Goal: Task Accomplishment & Management: Complete application form

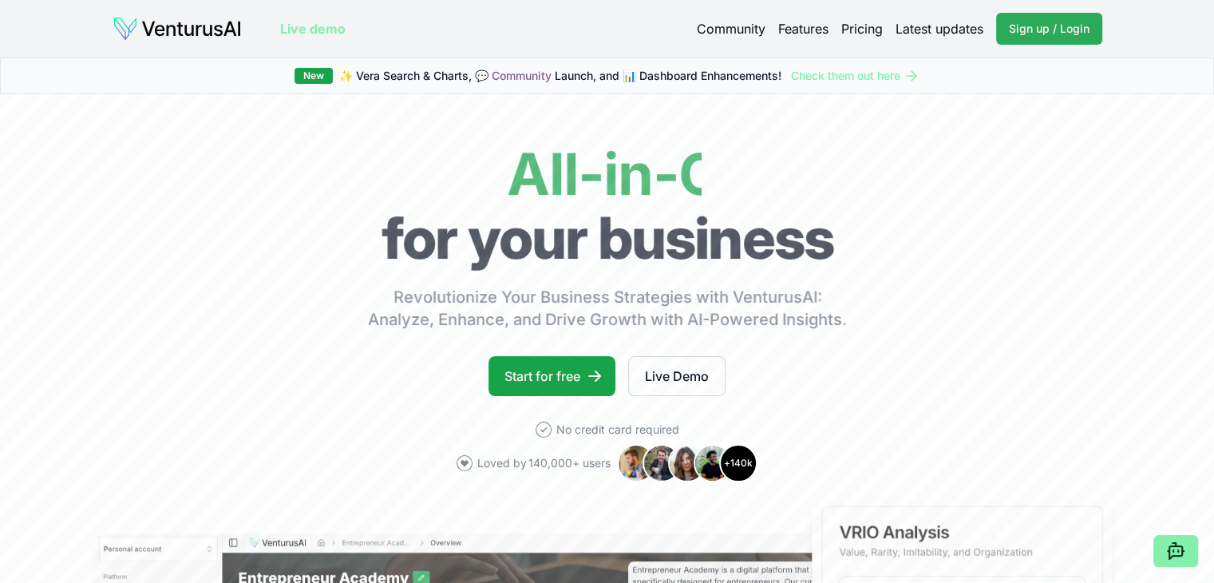
click at [1030, 30] on span "Sign up / Login" at bounding box center [1049, 29] width 81 height 16
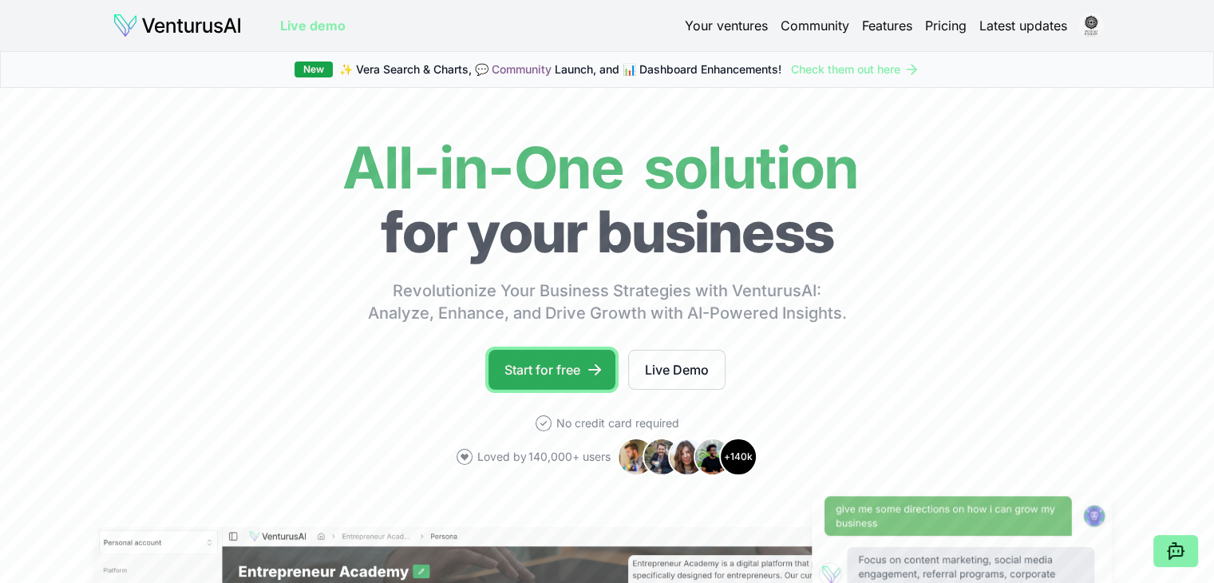
click at [500, 369] on link "Start for free" at bounding box center [551, 370] width 127 height 40
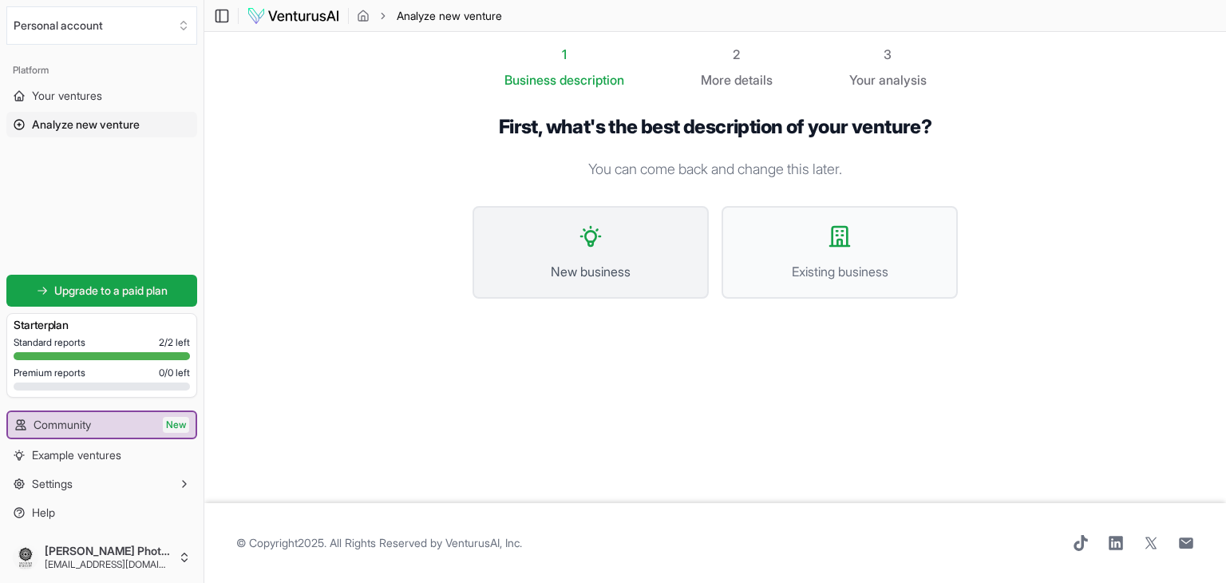
click at [606, 242] on button "New business" at bounding box center [590, 252] width 236 height 93
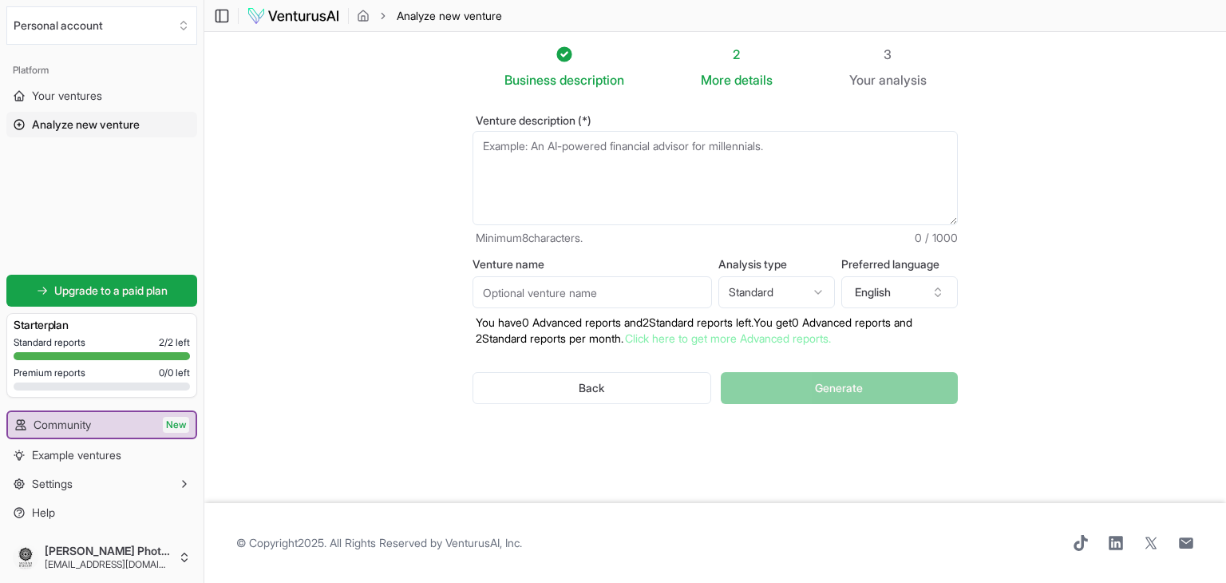
click at [549, 173] on textarea "Venture description (*)" at bounding box center [714, 178] width 485 height 94
paste textarea "Awesome—here’s a single, copy-pasteable prompt you can drop into any “McKinsey-…"
type textarea "Awesome—here’s a single, copy-pasteable prompt you can drop into any “McKinsey-…"
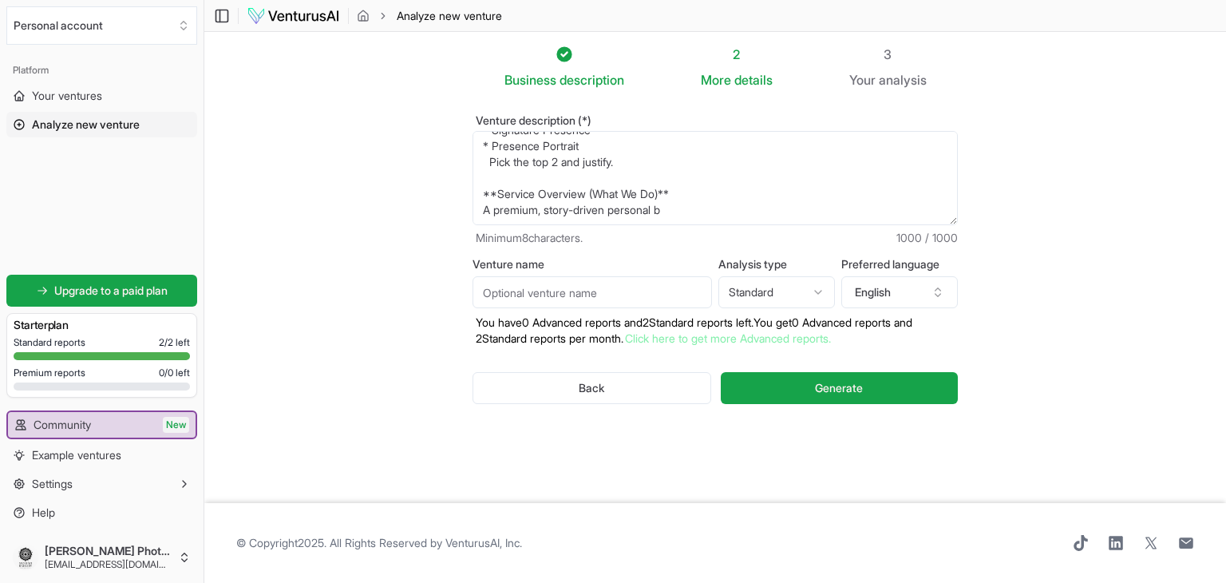
scroll to position [383, 0]
click at [648, 201] on textarea "Awesome—here’s a single, copy-pasteable prompt you can drop into any “McKinsey-…" at bounding box center [714, 178] width 485 height 94
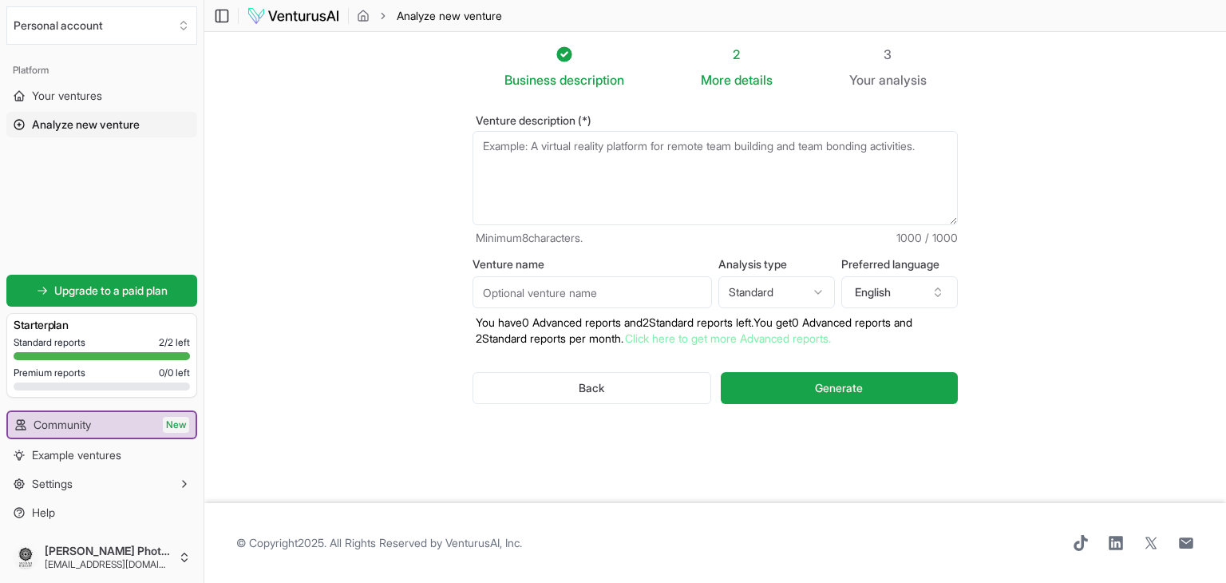
scroll to position [0, 0]
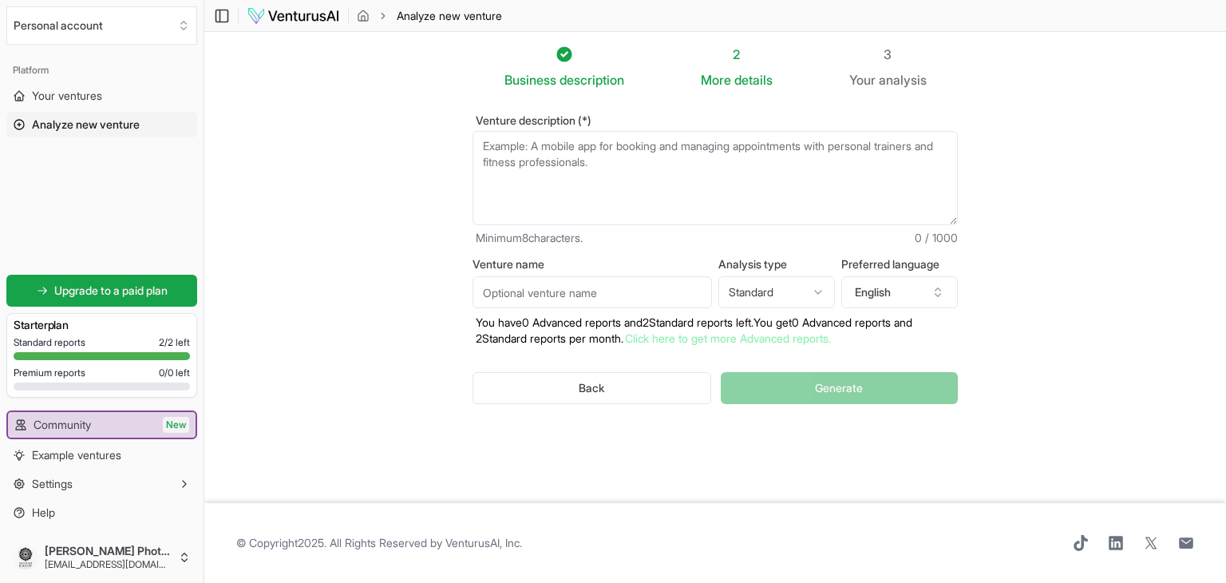
click at [532, 166] on textarea "Venture description (*)" at bounding box center [714, 178] width 485 height 94
paste textarea "We create Magnetic Presence—a one-day rebrand experience designed to reset some…"
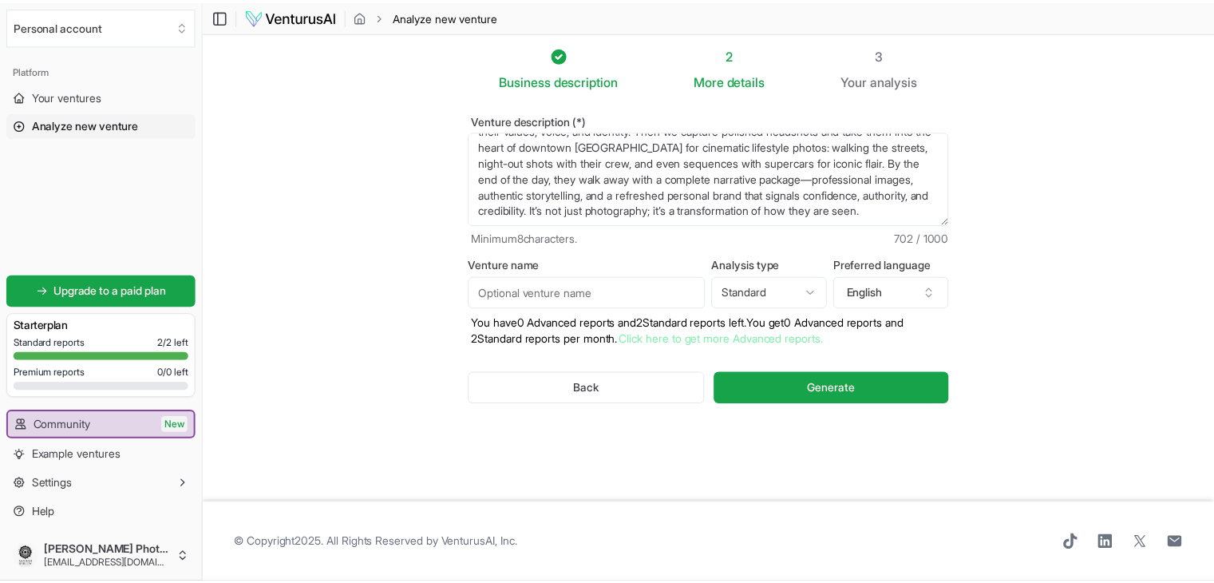
scroll to position [64, 0]
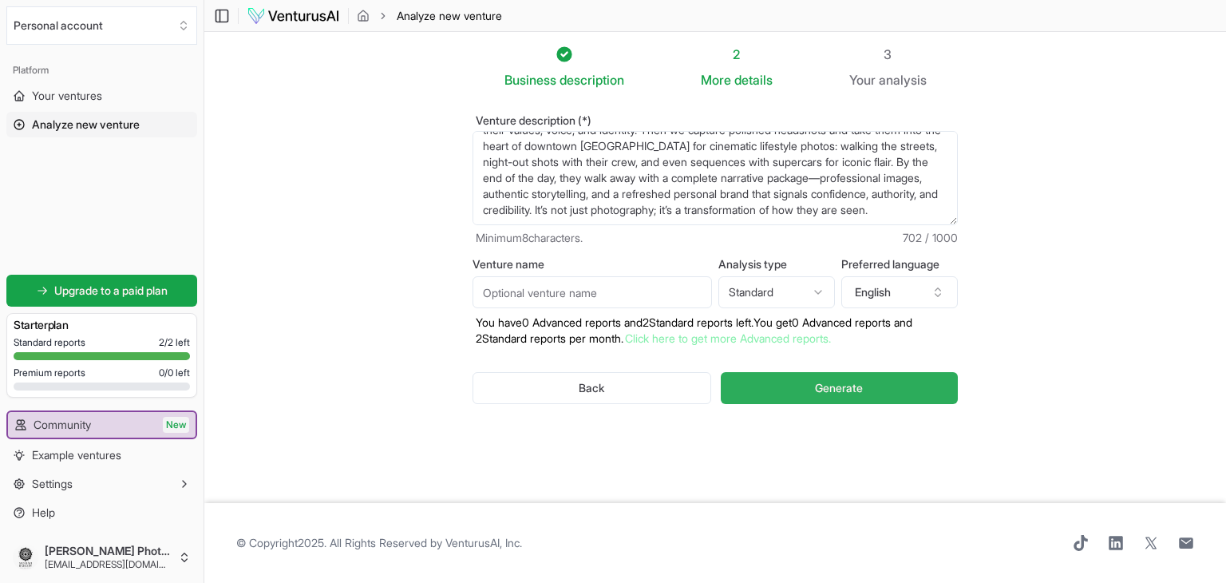
type textarea "We create Magnetic Presence—a one-day rebrand experience designed to reset some…"
click at [827, 386] on span "Generate" at bounding box center [839, 388] width 48 height 16
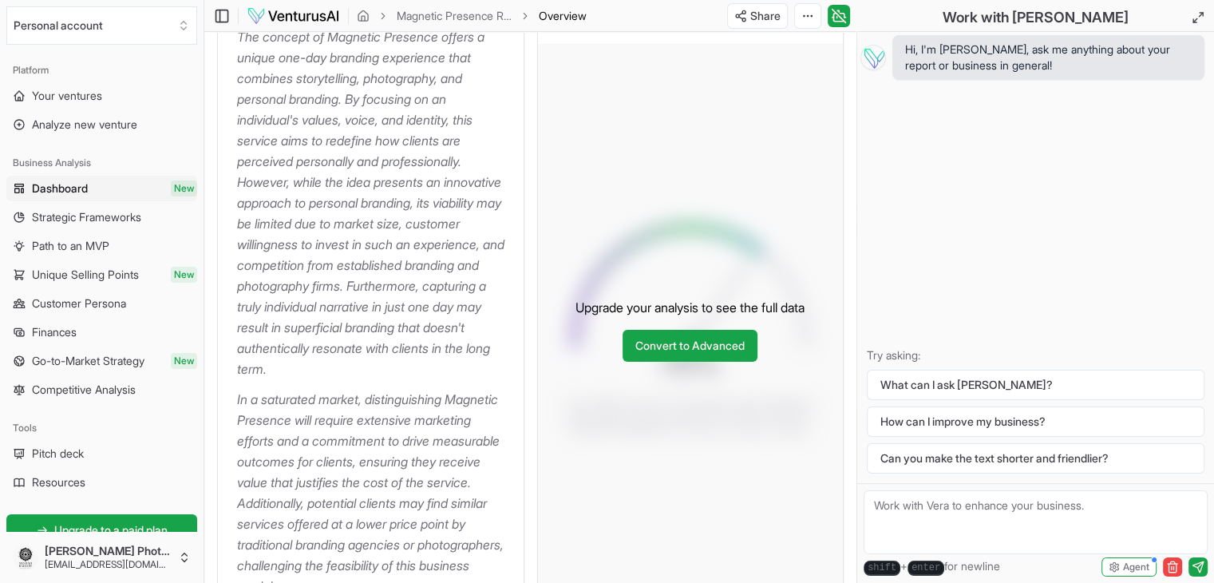
scroll to position [319, 0]
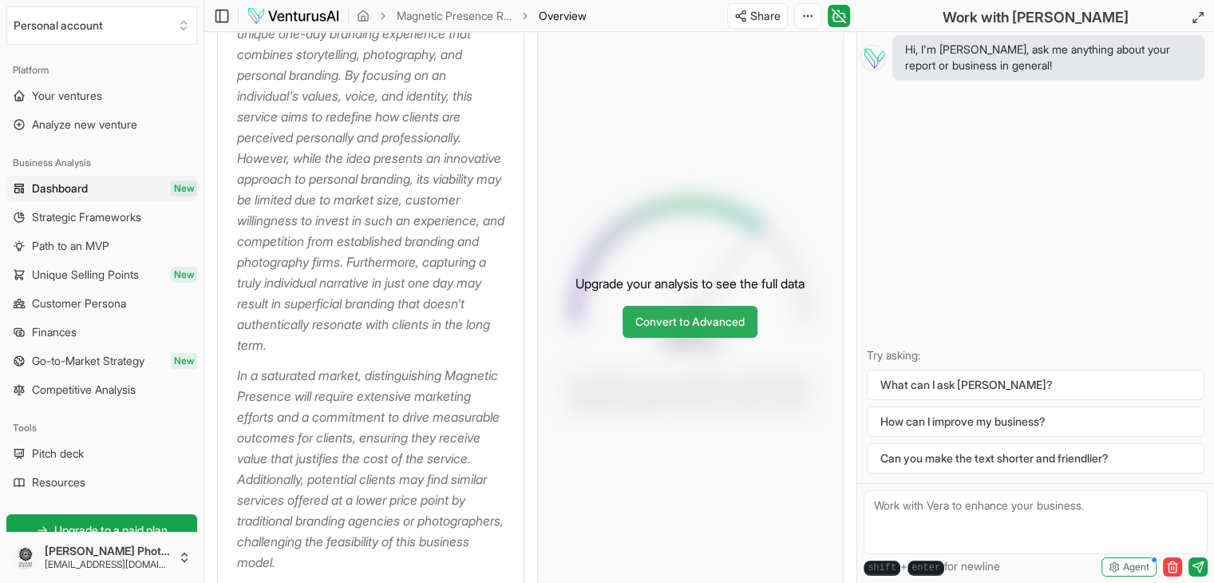
click at [705, 338] on link "Convert to Advanced" at bounding box center [689, 322] width 135 height 32
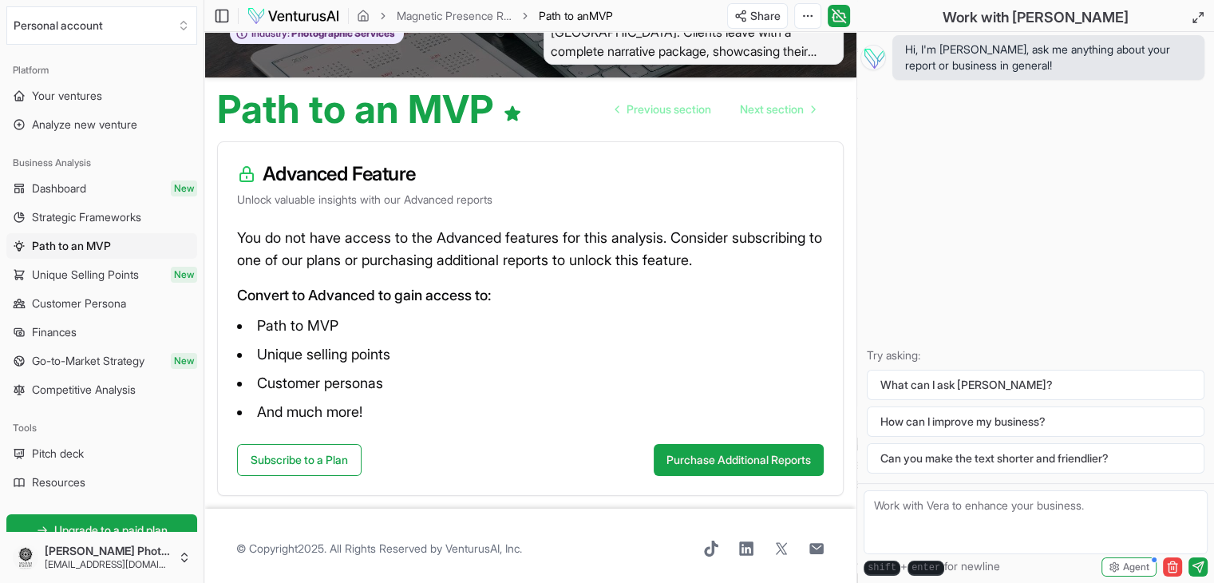
scroll to position [109, 0]
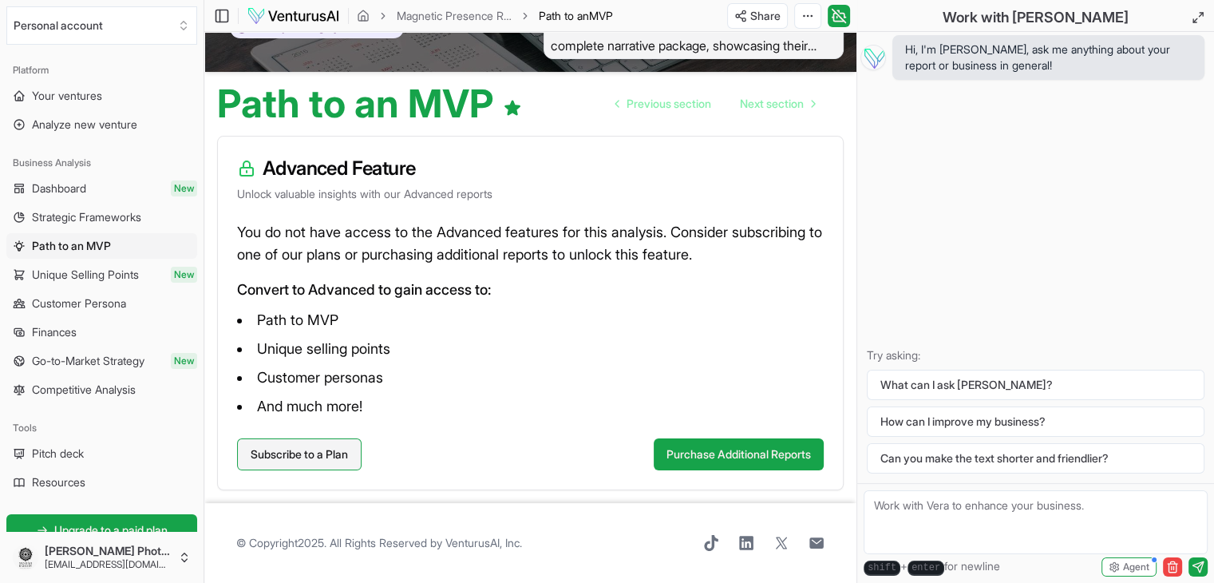
click at [302, 451] on link "Subscribe to a Plan" at bounding box center [299, 454] width 124 height 32
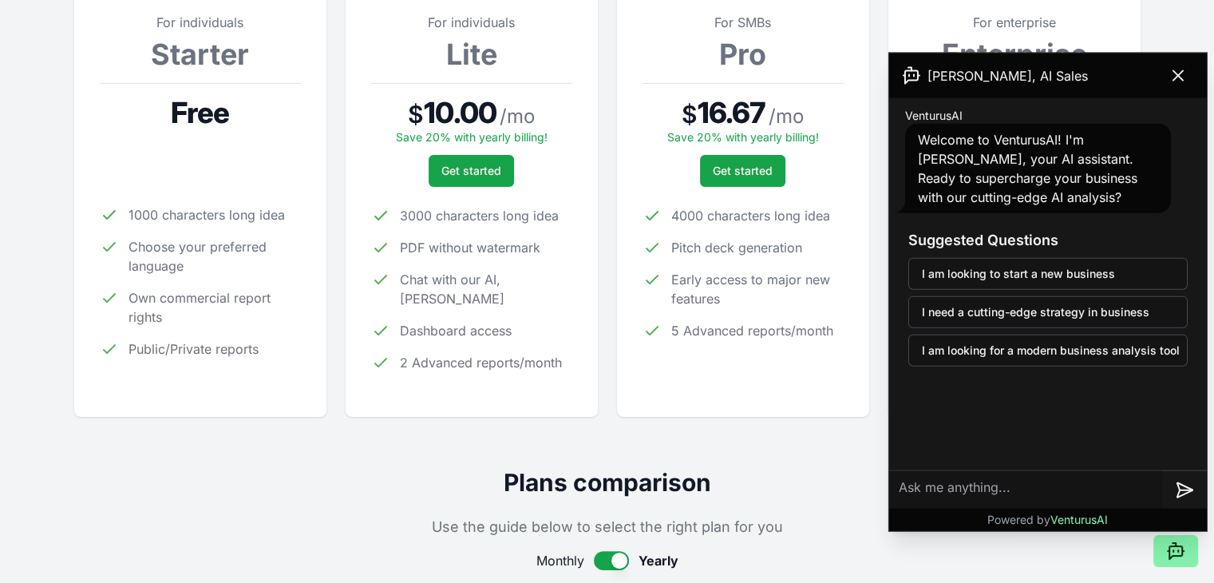
scroll to position [319, 0]
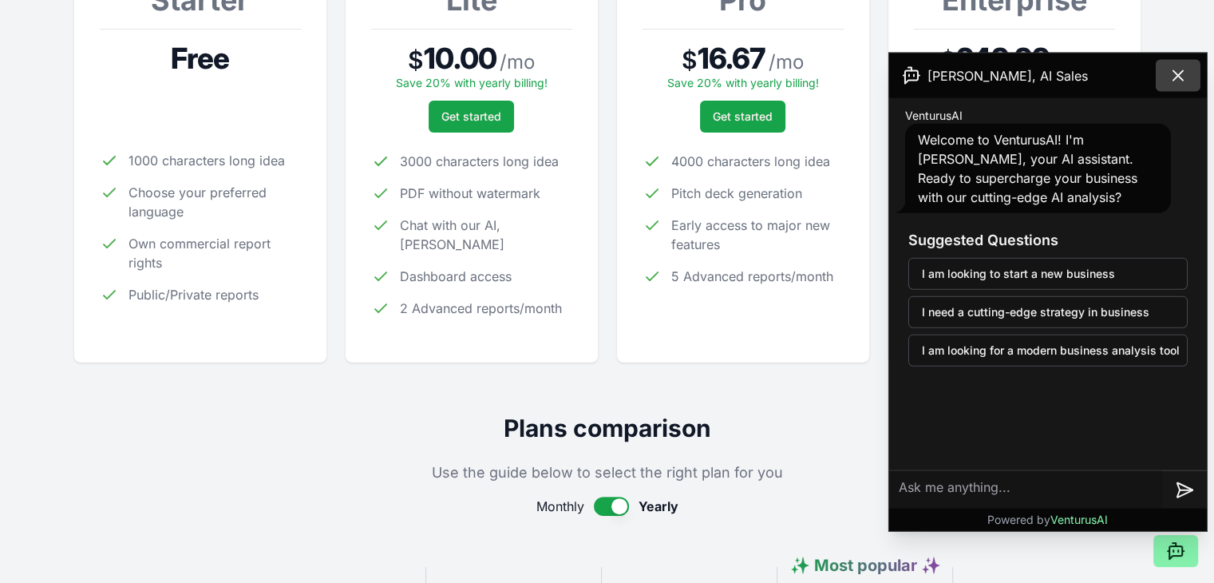
click at [1177, 68] on icon at bounding box center [1177, 75] width 19 height 19
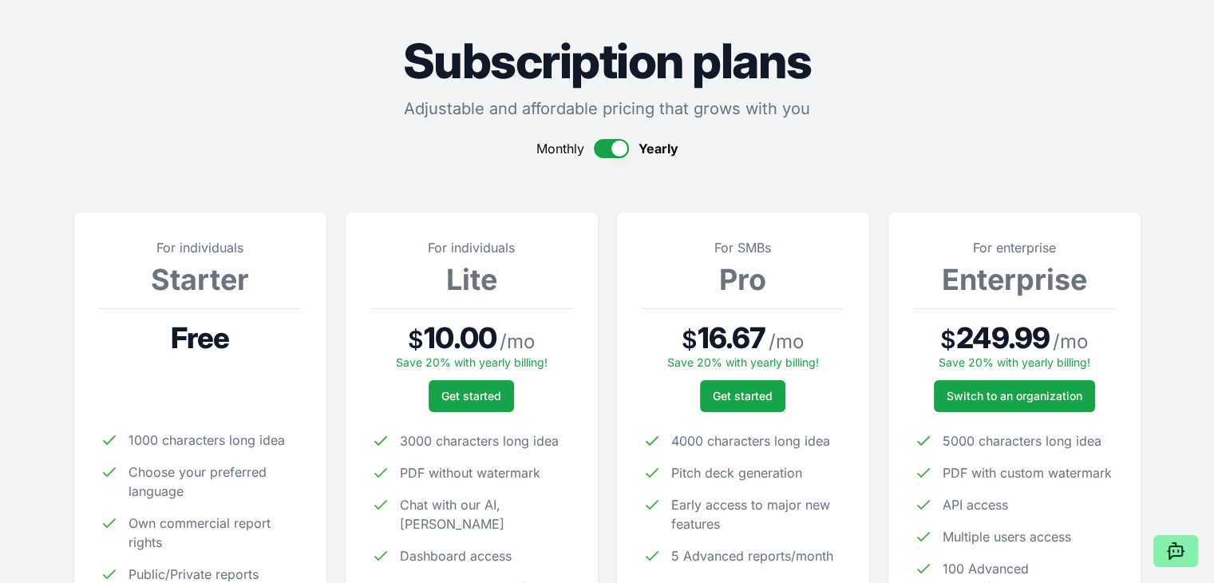
scroll to position [0, 0]
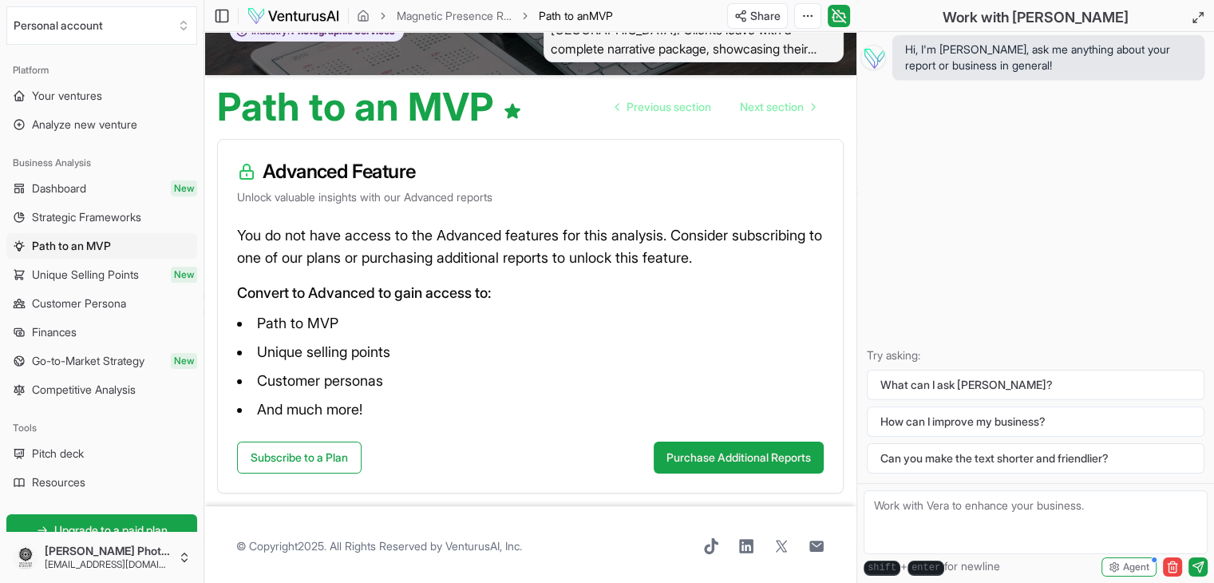
scroll to position [109, 0]
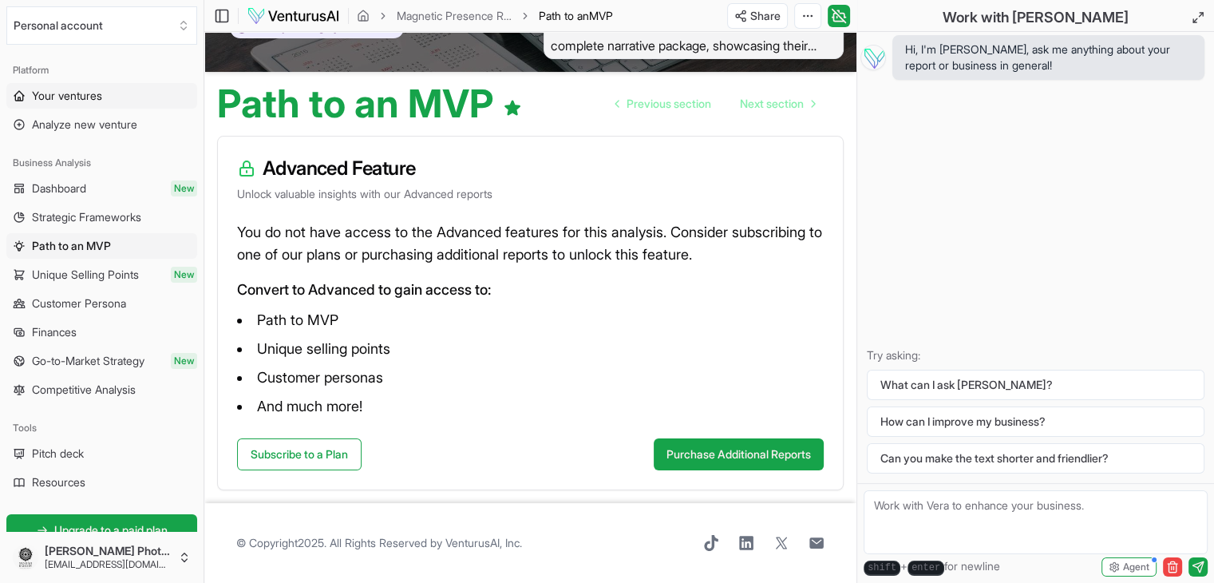
click at [71, 104] on link "Your ventures" at bounding box center [101, 96] width 191 height 26
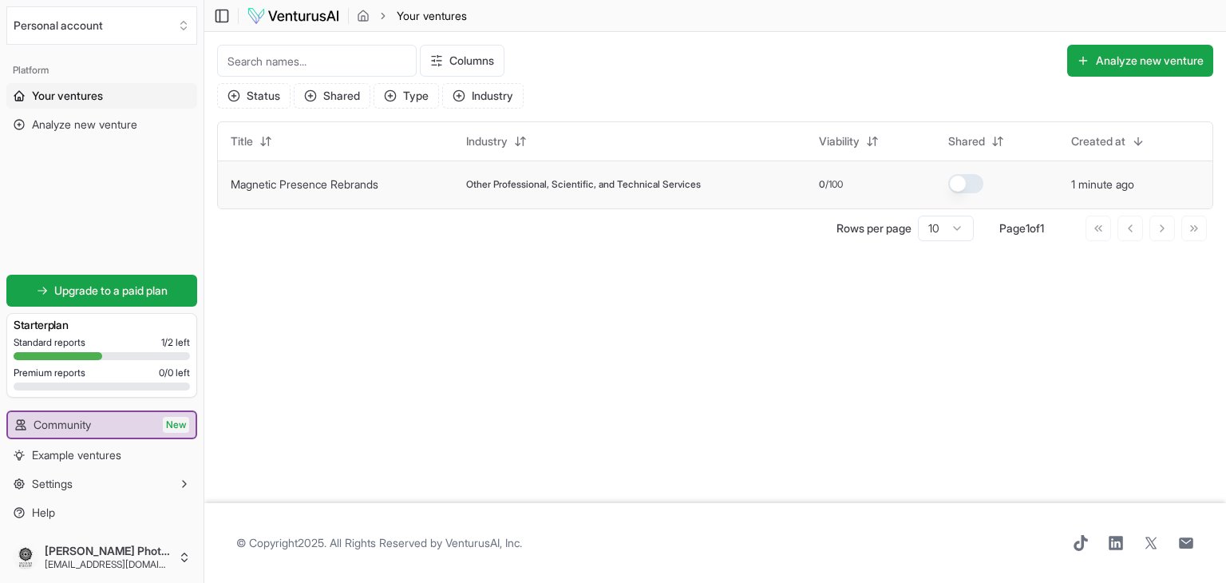
click at [374, 191] on button "Magnetic Presence Rebrands" at bounding box center [305, 184] width 148 height 16
click at [665, 185] on span "Other Professional, Scientific, and Technical Services" at bounding box center [583, 184] width 235 height 13
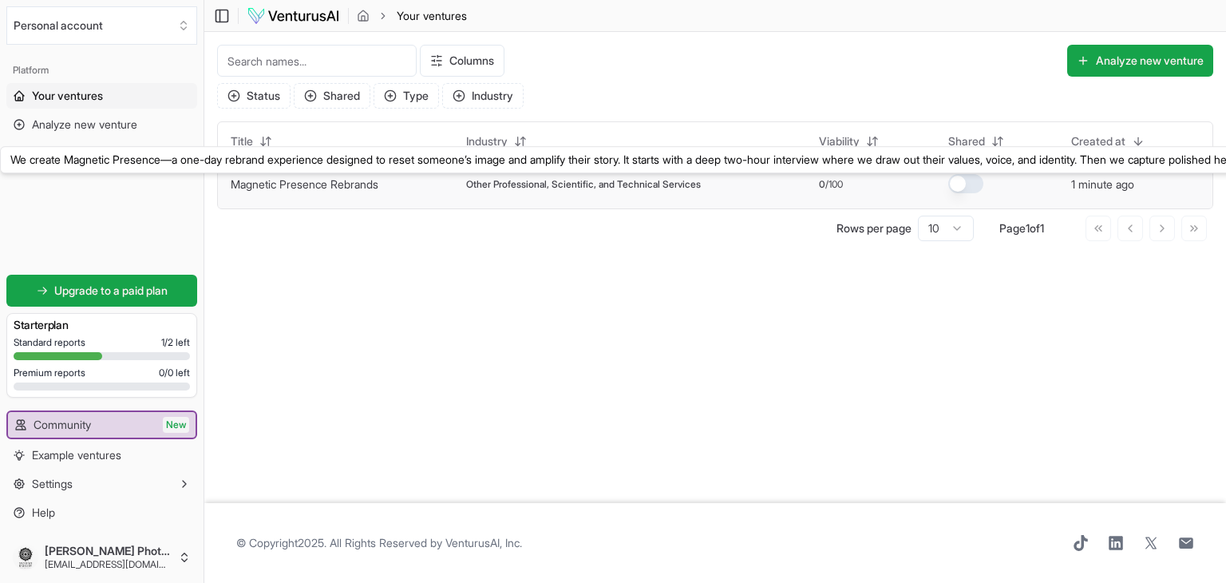
click at [326, 183] on link "Magnetic Presence Rebrands" at bounding box center [305, 184] width 148 height 14
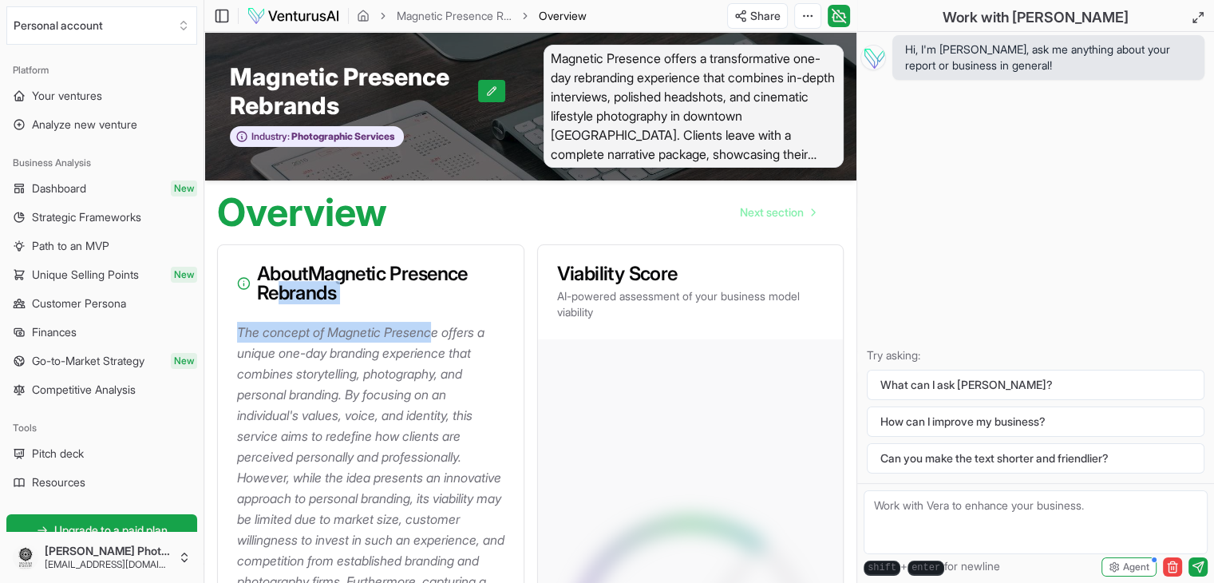
drag, startPoint x: 278, startPoint y: 318, endPoint x: 440, endPoint y: 336, distance: 163.0
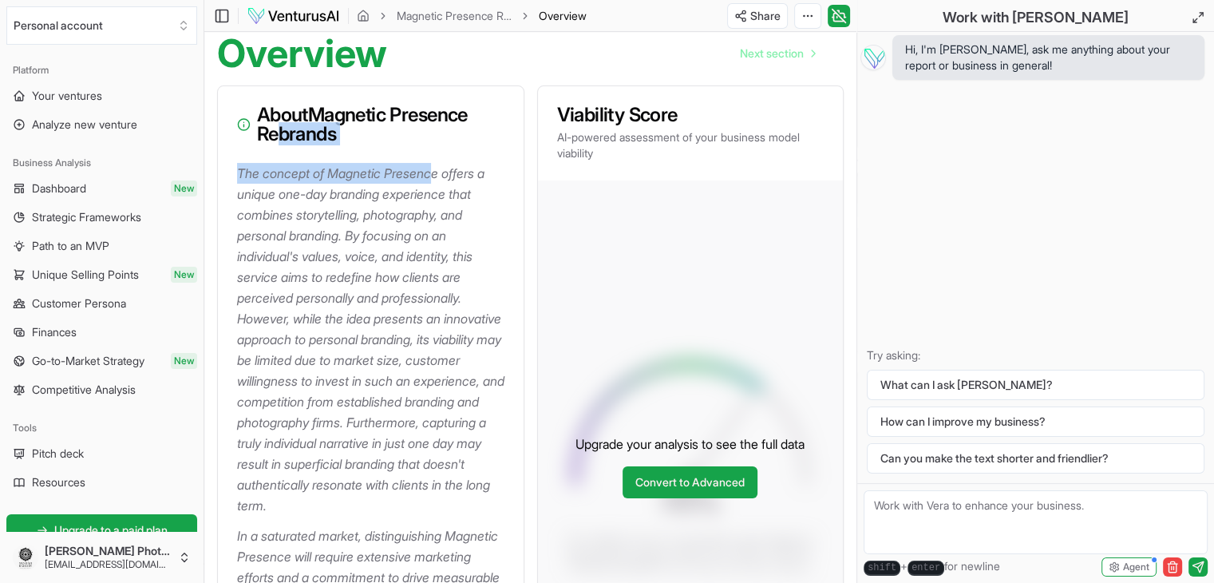
scroll to position [160, 0]
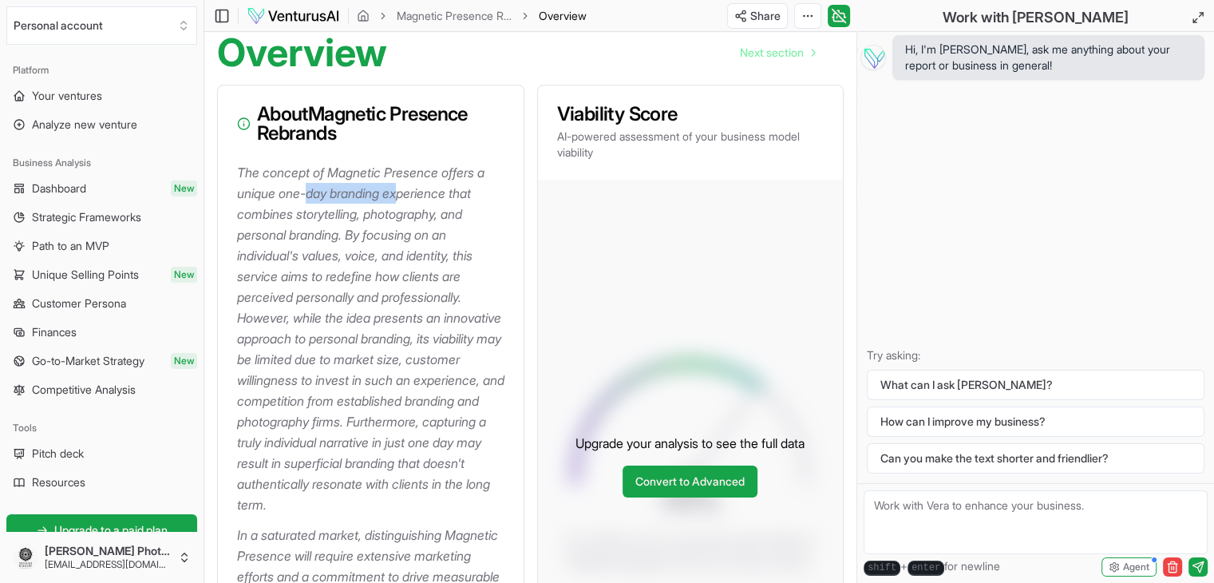
drag, startPoint x: 320, startPoint y: 198, endPoint x: 403, endPoint y: 192, distance: 83.2
click at [403, 192] on p "The concept of Magnetic Presence offers a unique one-day branding experience th…" at bounding box center [374, 338] width 274 height 353
drag, startPoint x: 286, startPoint y: 213, endPoint x: 389, endPoint y: 211, distance: 102.2
click at [389, 211] on p "The concept of Magnetic Presence offers a unique one-day branding experience th…" at bounding box center [374, 338] width 274 height 353
drag, startPoint x: 271, startPoint y: 243, endPoint x: 393, endPoint y: 240, distance: 121.3
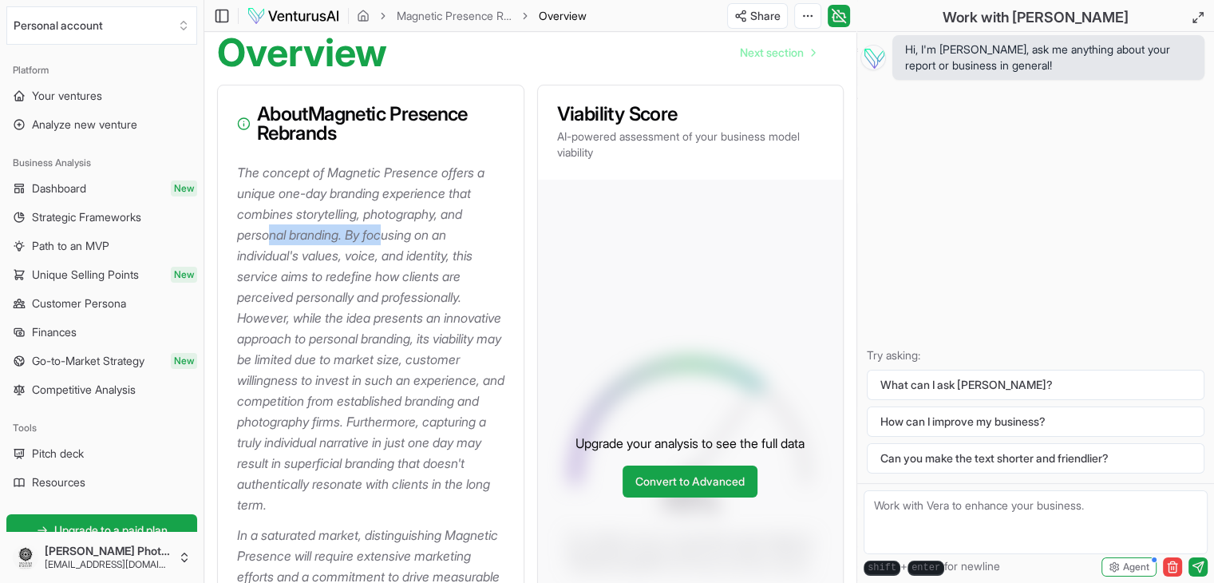
click at [393, 240] on p "The concept of Magnetic Presence offers a unique one-day branding experience th…" at bounding box center [374, 338] width 274 height 353
drag, startPoint x: 299, startPoint y: 262, endPoint x: 377, endPoint y: 255, distance: 77.7
click at [377, 255] on p "The concept of Magnetic Presence offers a unique one-day branding experience th…" at bounding box center [374, 338] width 274 height 353
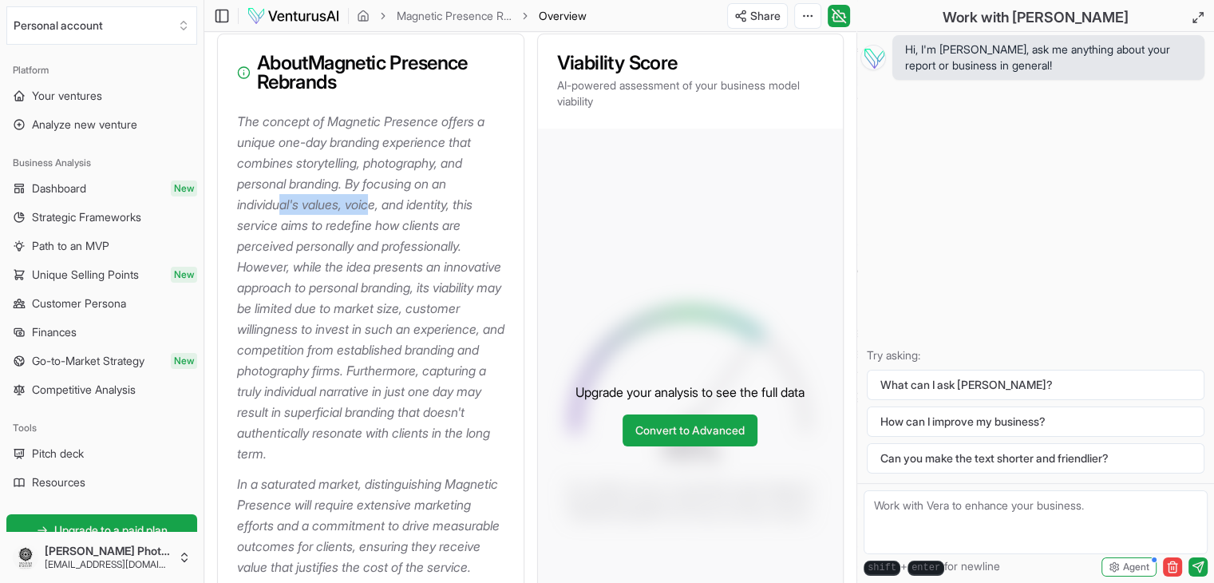
scroll to position [239, 0]
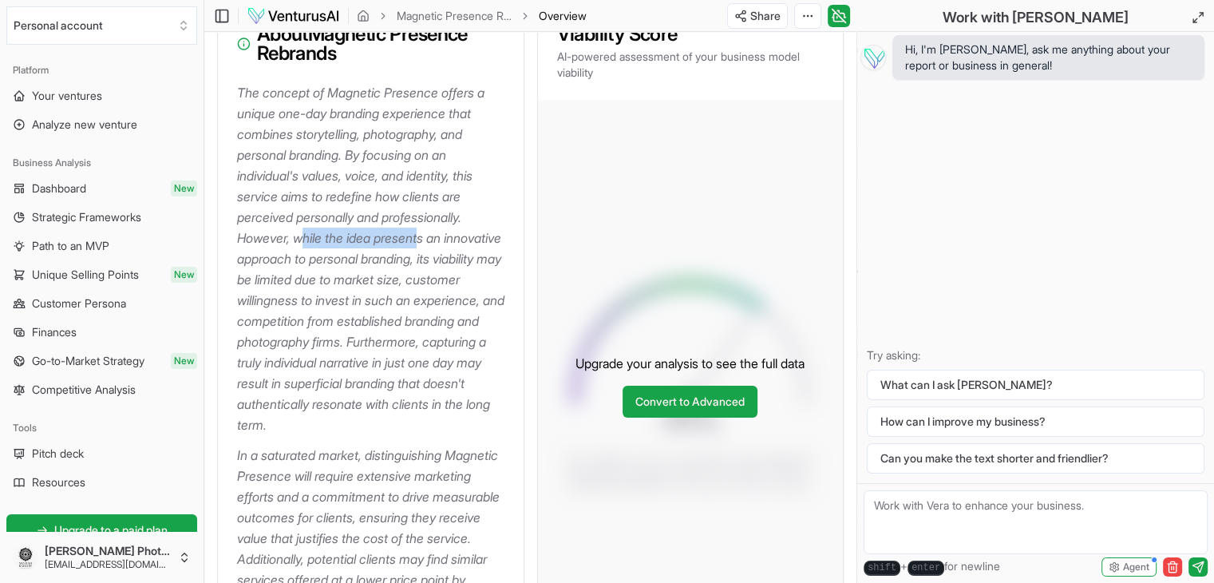
drag, startPoint x: 306, startPoint y: 243, endPoint x: 428, endPoint y: 234, distance: 121.7
click at [428, 234] on p "The concept of Magnetic Presence offers a unique one-day branding experience th…" at bounding box center [374, 258] width 274 height 353
drag, startPoint x: 314, startPoint y: 259, endPoint x: 435, endPoint y: 257, distance: 121.3
click at [435, 257] on p "The concept of Magnetic Presence offers a unique one-day branding experience th…" at bounding box center [374, 258] width 274 height 353
drag, startPoint x: 300, startPoint y: 279, endPoint x: 385, endPoint y: 277, distance: 85.4
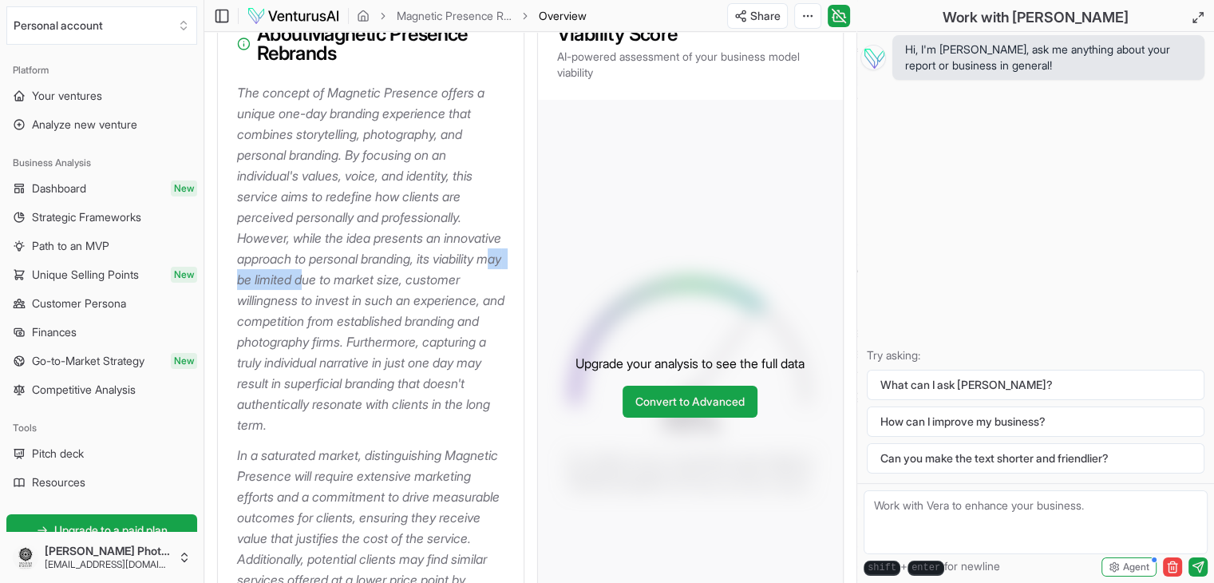
click at [385, 277] on p "The concept of Magnetic Presence offers a unique one-day branding experience th…" at bounding box center [374, 258] width 274 height 353
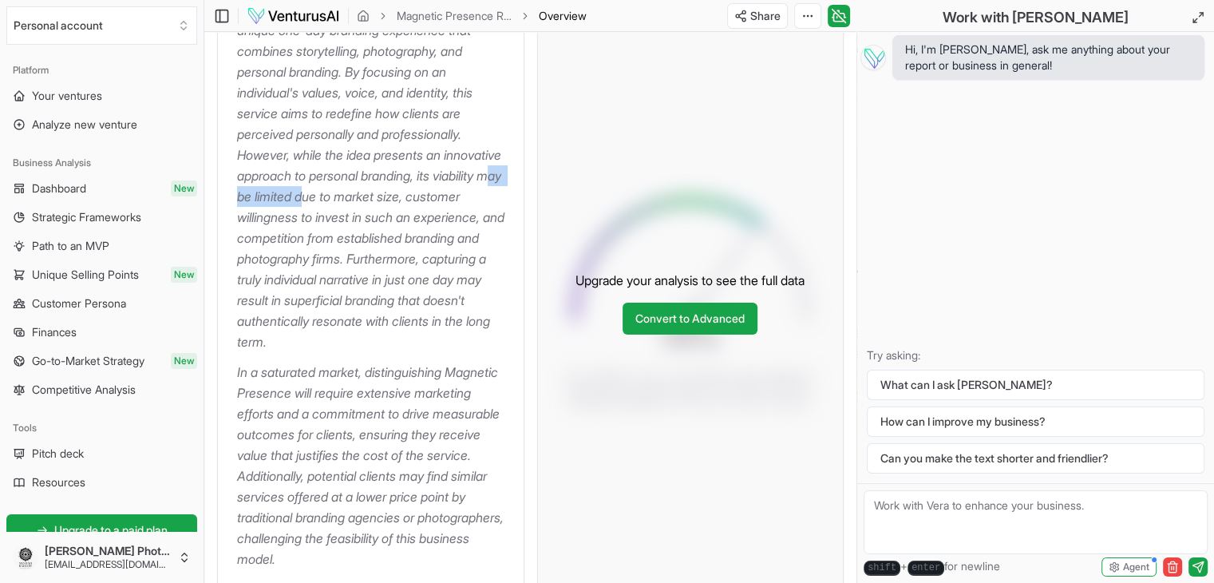
scroll to position [399, 0]
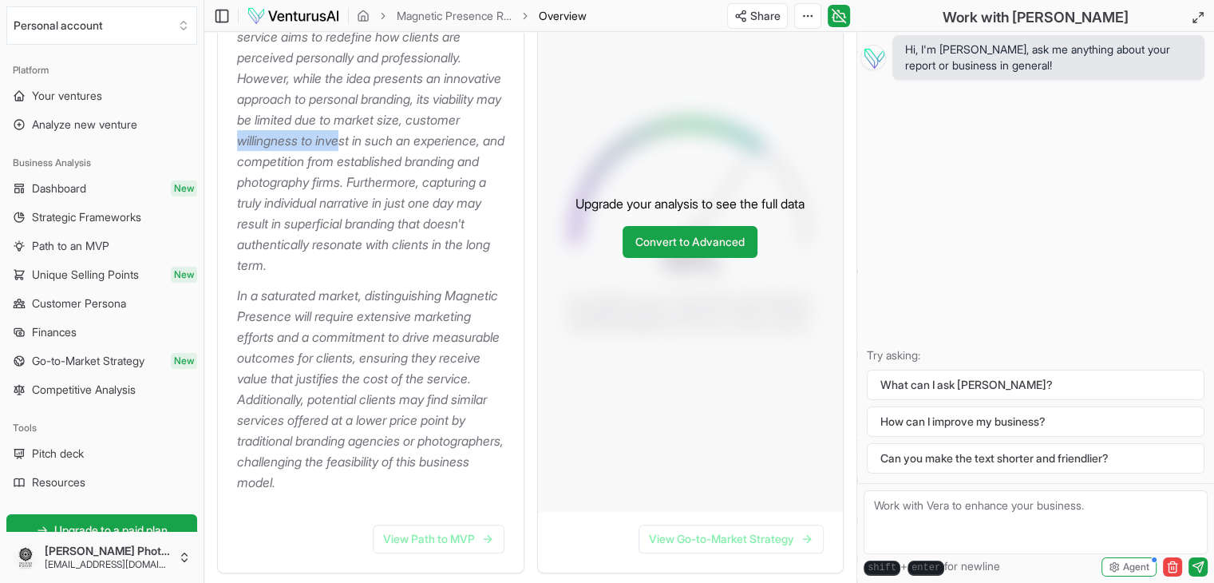
drag, startPoint x: 301, startPoint y: 140, endPoint x: 406, endPoint y: 136, distance: 105.4
click at [405, 136] on p "The concept of Magnetic Presence offers a unique one-day branding experience th…" at bounding box center [374, 99] width 274 height 353
drag, startPoint x: 290, startPoint y: 162, endPoint x: 417, endPoint y: 156, distance: 127.0
click at [417, 156] on p "The concept of Magnetic Presence offers a unique one-day branding experience th…" at bounding box center [374, 99] width 274 height 353
drag, startPoint x: 275, startPoint y: 187, endPoint x: 386, endPoint y: 186, distance: 111.7
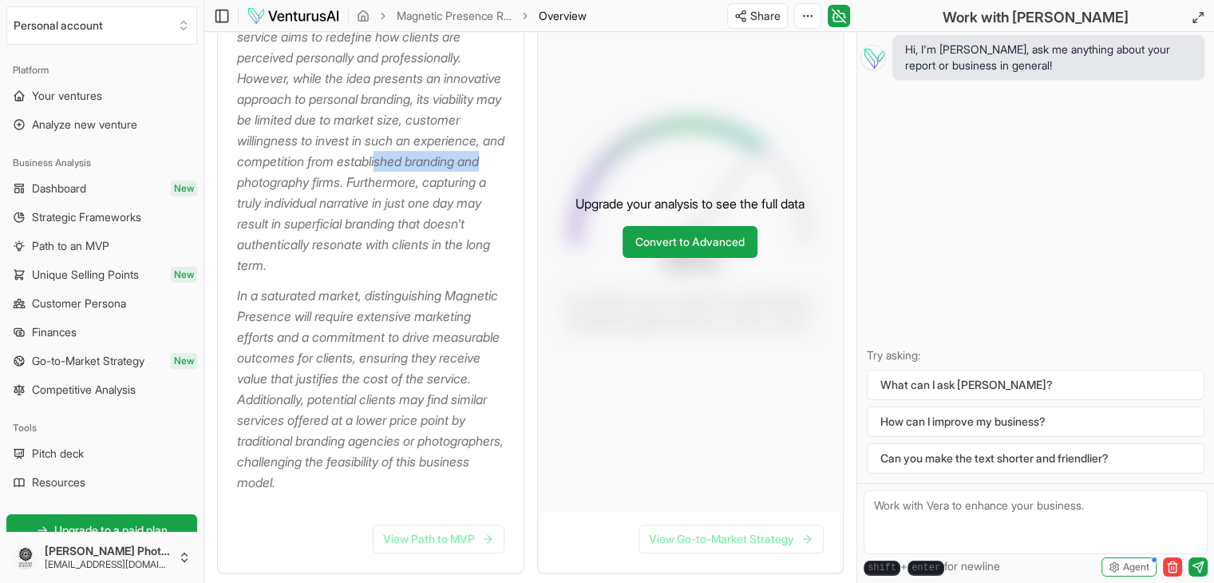
click at [386, 186] on p "The concept of Magnetic Presence offers a unique one-day branding experience th…" at bounding box center [374, 99] width 274 height 353
drag, startPoint x: 297, startPoint y: 206, endPoint x: 386, endPoint y: 205, distance: 89.4
click at [386, 205] on p "The concept of Magnetic Presence offers a unique one-day branding experience th…" at bounding box center [374, 99] width 274 height 353
drag, startPoint x: 306, startPoint y: 223, endPoint x: 421, endPoint y: 224, distance: 114.9
click at [421, 224] on p "The concept of Magnetic Presence offers a unique one-day branding experience th…" at bounding box center [374, 99] width 274 height 353
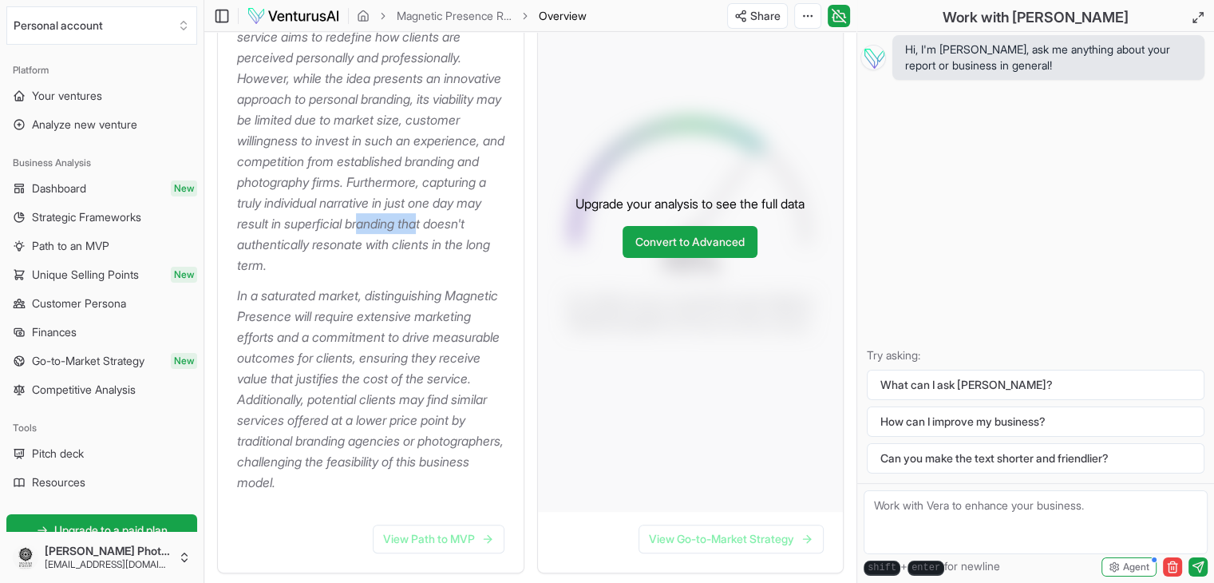
drag, startPoint x: 315, startPoint y: 249, endPoint x: 379, endPoint y: 246, distance: 63.9
click at [379, 246] on p "The concept of Magnetic Presence offers a unique one-day branding experience th…" at bounding box center [374, 99] width 274 height 353
drag, startPoint x: 290, startPoint y: 266, endPoint x: 401, endPoint y: 264, distance: 111.7
click at [401, 264] on p "The concept of Magnetic Presence offers a unique one-day branding experience th…" at bounding box center [374, 99] width 274 height 353
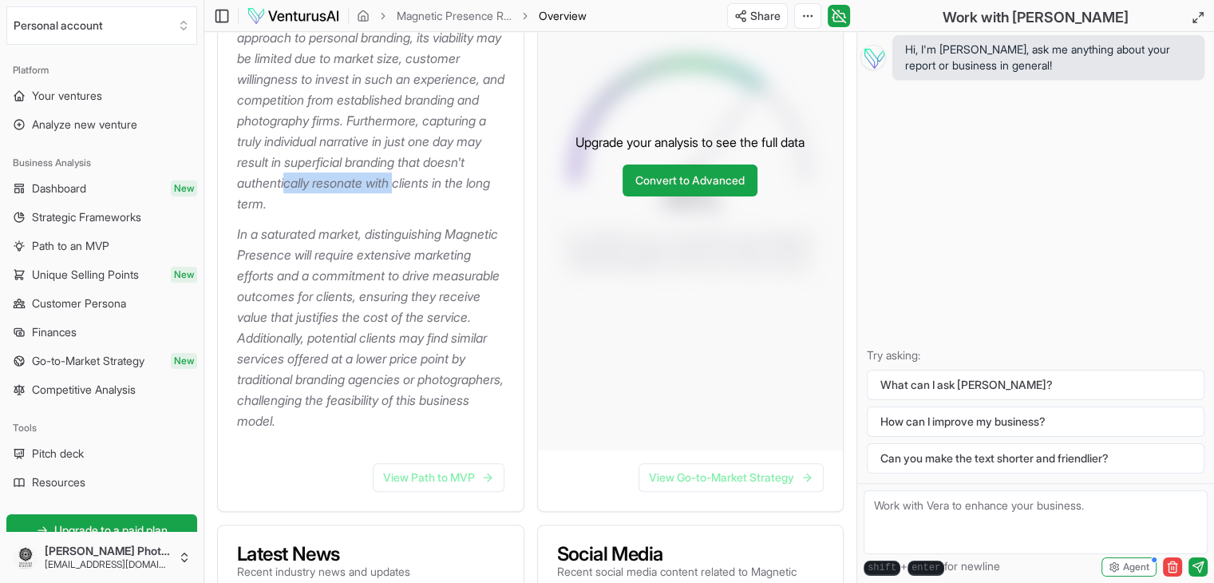
scroll to position [559, 0]
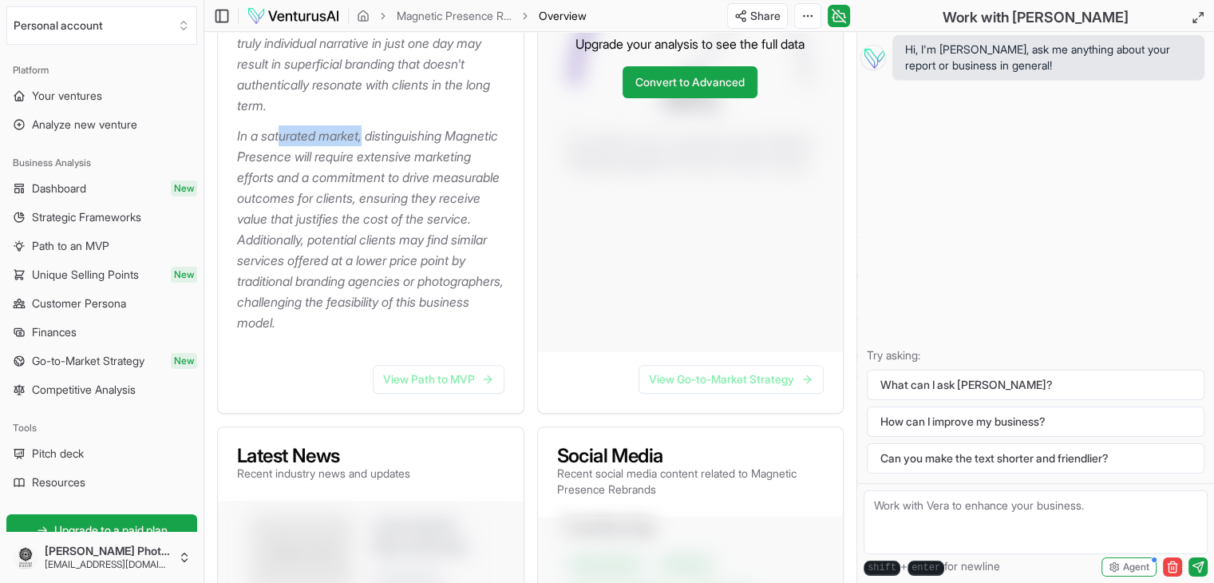
drag, startPoint x: 279, startPoint y: 153, endPoint x: 369, endPoint y: 156, distance: 90.2
click at [369, 156] on p "In a saturated market, distinguishing Magnetic Presence will require extensive …" at bounding box center [374, 228] width 274 height 207
click at [275, 176] on p "In a saturated market, distinguishing Magnetic Presence will require extensive …" at bounding box center [374, 228] width 274 height 207
drag, startPoint x: 255, startPoint y: 179, endPoint x: 396, endPoint y: 176, distance: 140.5
click at [396, 176] on p "In a saturated market, distinguishing Magnetic Presence will require extensive …" at bounding box center [374, 228] width 274 height 207
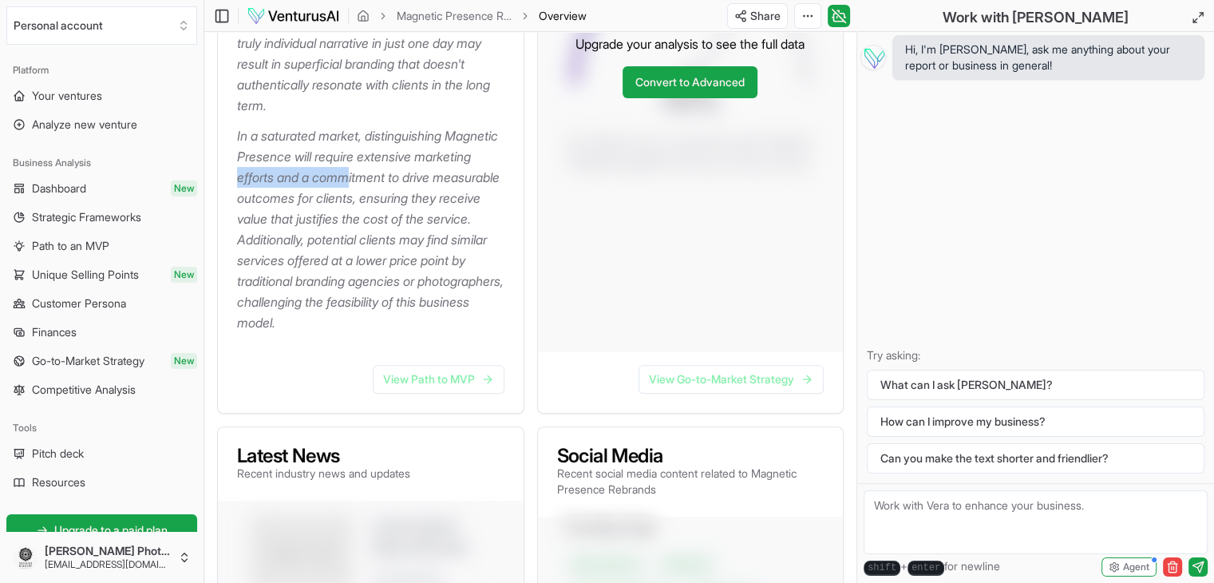
drag, startPoint x: 302, startPoint y: 195, endPoint x: 418, endPoint y: 199, distance: 115.8
click at [418, 199] on p "In a saturated market, distinguishing Magnetic Presence will require extensive …" at bounding box center [374, 228] width 274 height 207
drag, startPoint x: 314, startPoint y: 215, endPoint x: 389, endPoint y: 213, distance: 75.8
click at [389, 213] on p "In a saturated market, distinguishing Magnetic Presence will require extensive …" at bounding box center [374, 228] width 274 height 207
drag, startPoint x: 314, startPoint y: 239, endPoint x: 390, endPoint y: 231, distance: 76.1
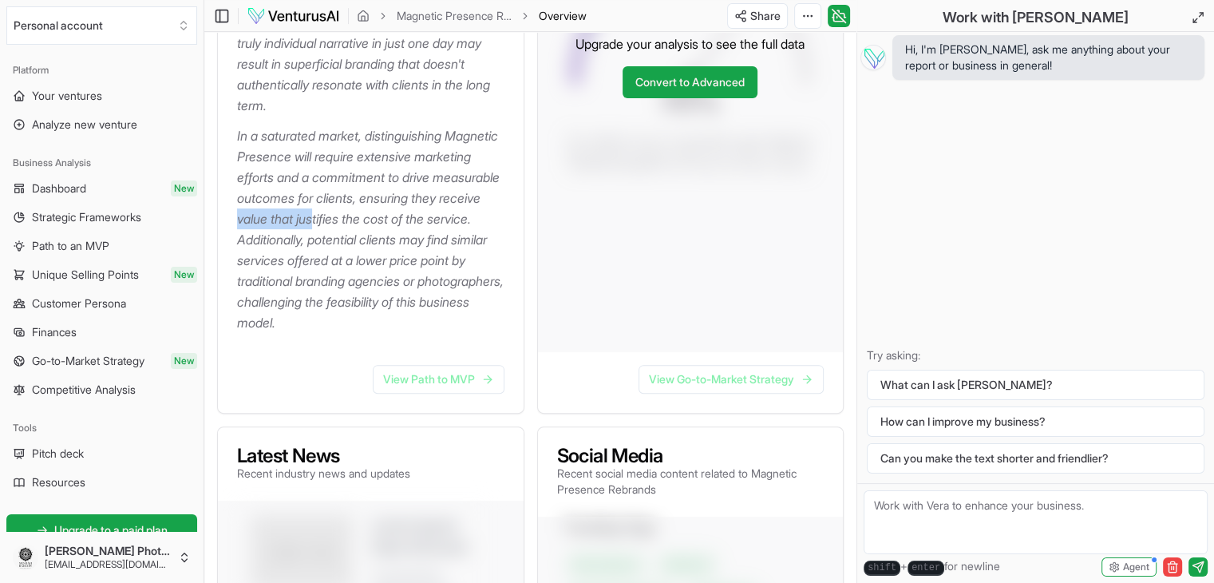
click at [390, 231] on p "In a saturated market, distinguishing Magnetic Presence will require extensive …" at bounding box center [374, 228] width 274 height 207
drag, startPoint x: 287, startPoint y: 254, endPoint x: 395, endPoint y: 256, distance: 107.8
click at [395, 256] on p "In a saturated market, distinguishing Magnetic Presence will require extensive …" at bounding box center [374, 228] width 274 height 207
drag, startPoint x: 283, startPoint y: 282, endPoint x: 379, endPoint y: 278, distance: 95.8
click at [379, 278] on p "In a saturated market, distinguishing Magnetic Presence will require extensive …" at bounding box center [374, 228] width 274 height 207
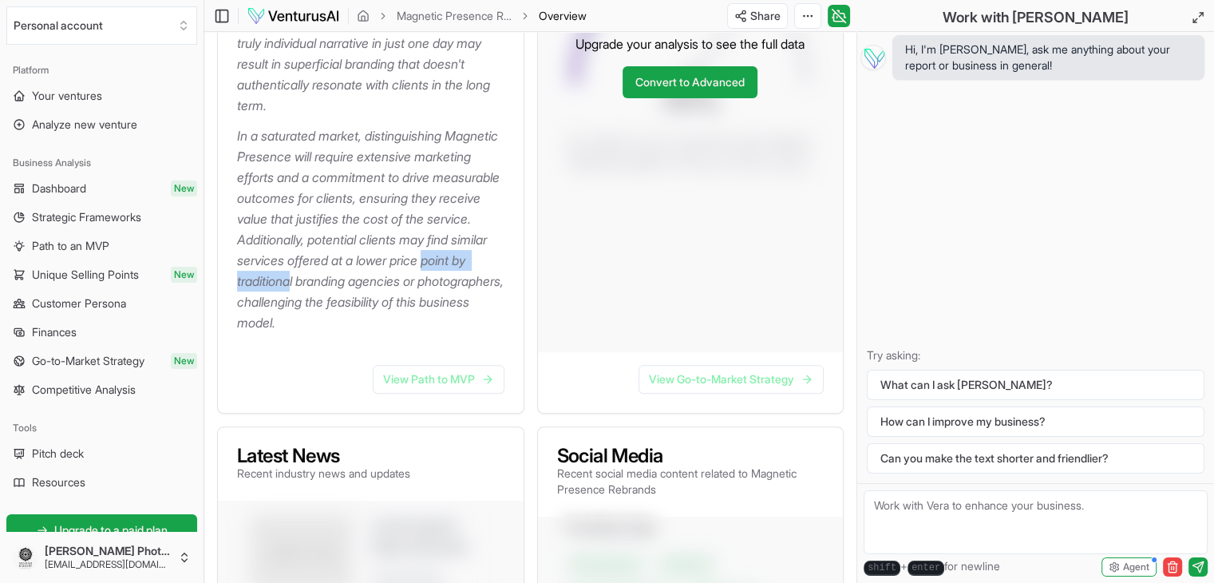
drag, startPoint x: 300, startPoint y: 301, endPoint x: 380, endPoint y: 298, distance: 79.8
click at [380, 298] on p "In a saturated market, distinguishing Magnetic Presence will require extensive …" at bounding box center [374, 228] width 274 height 207
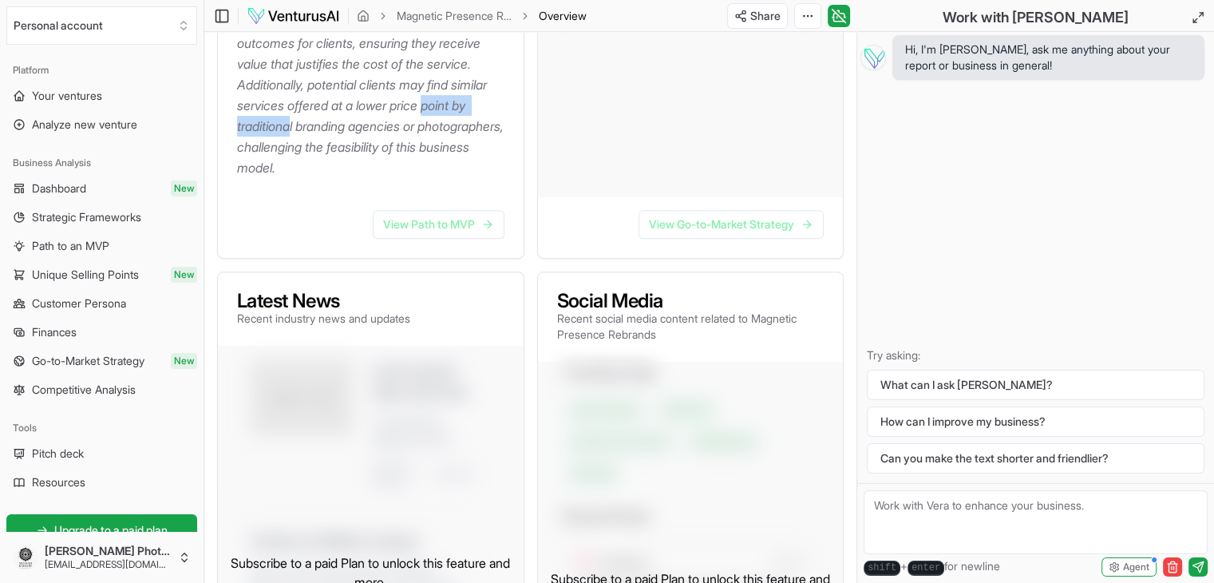
scroll to position [718, 0]
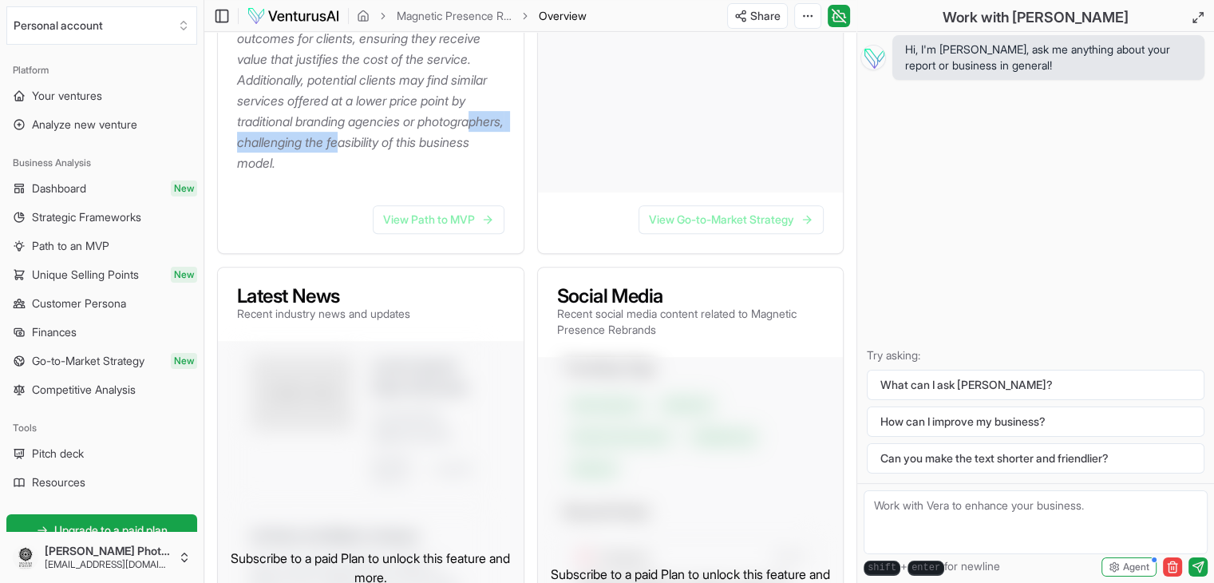
drag, startPoint x: 305, startPoint y: 161, endPoint x: 454, endPoint y: 160, distance: 149.2
click at [454, 160] on p "In a saturated market, distinguishing Magnetic Presence will require extensive …" at bounding box center [374, 69] width 274 height 207
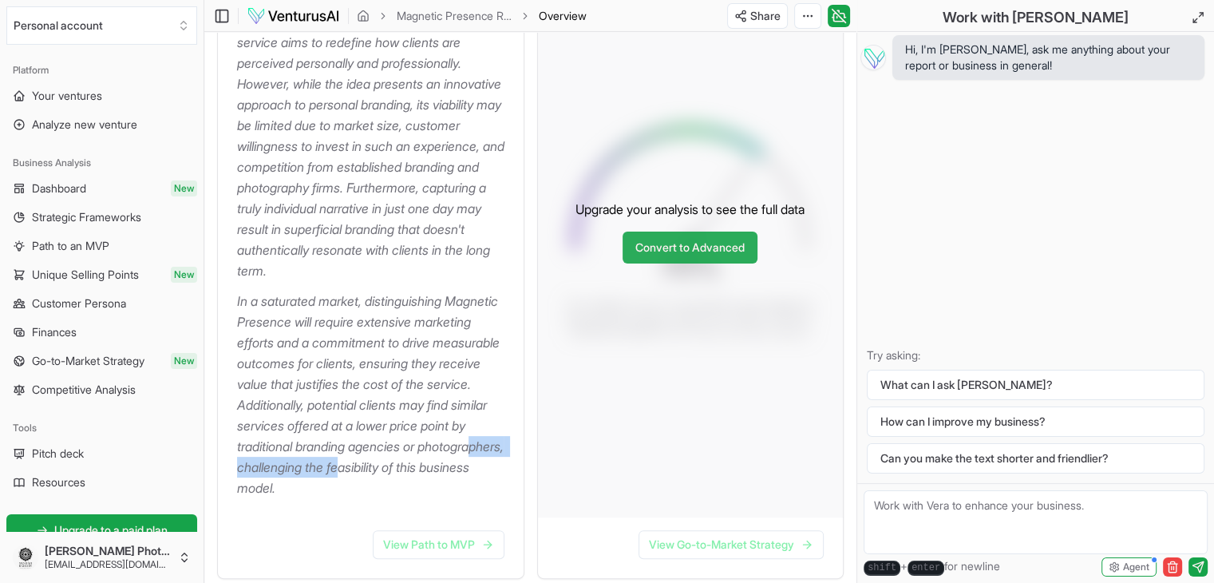
scroll to position [399, 0]
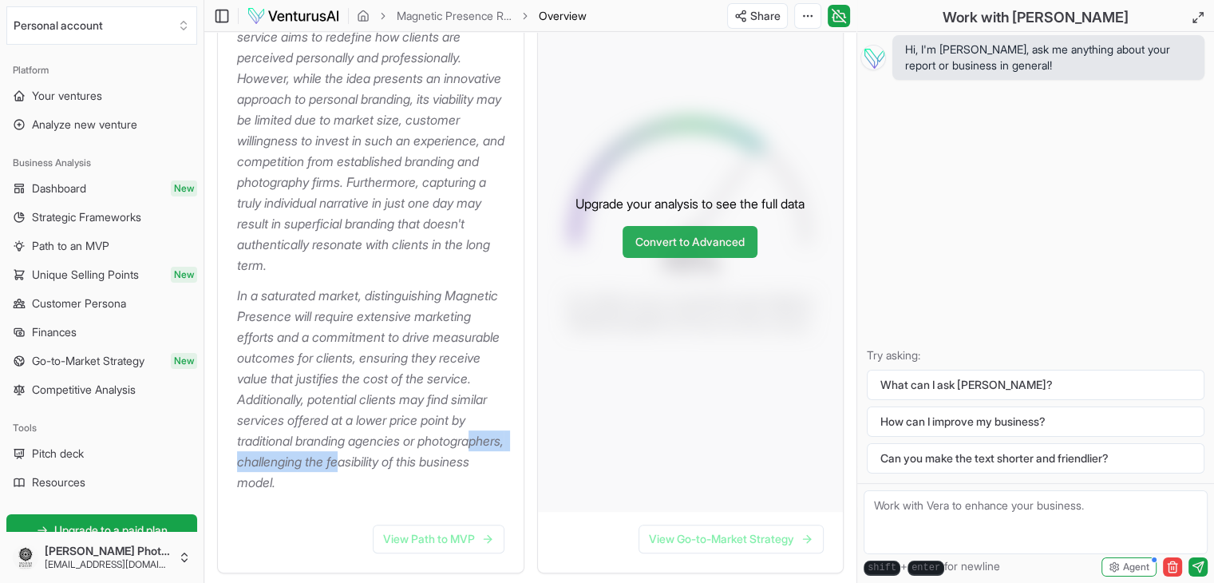
click at [694, 248] on link "Convert to Advanced" at bounding box center [689, 242] width 135 height 32
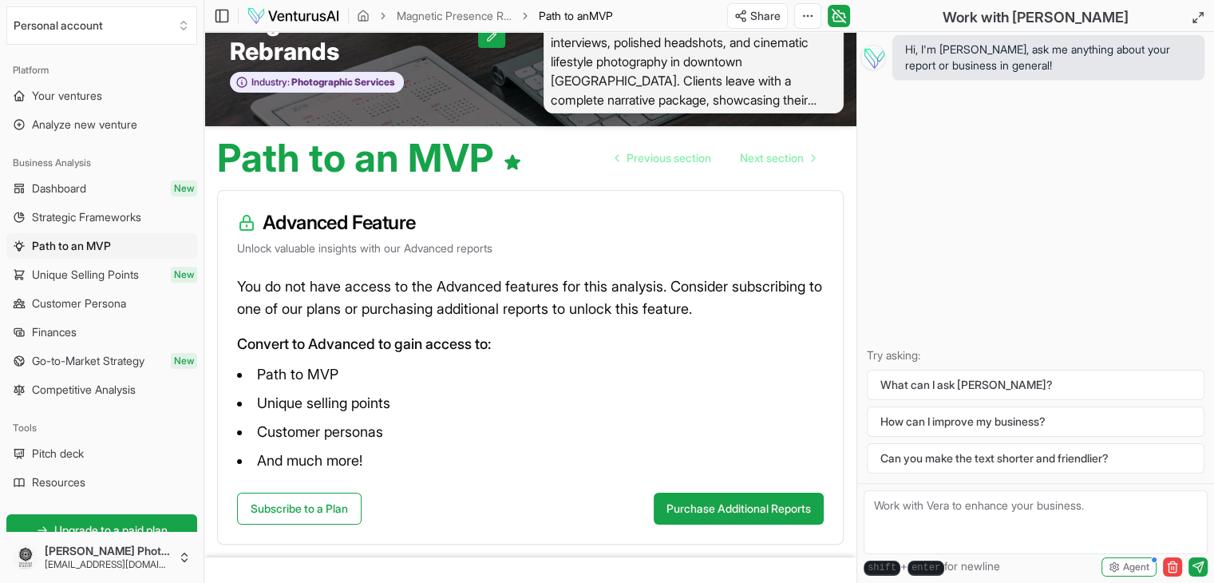
scroll to position [109, 0]
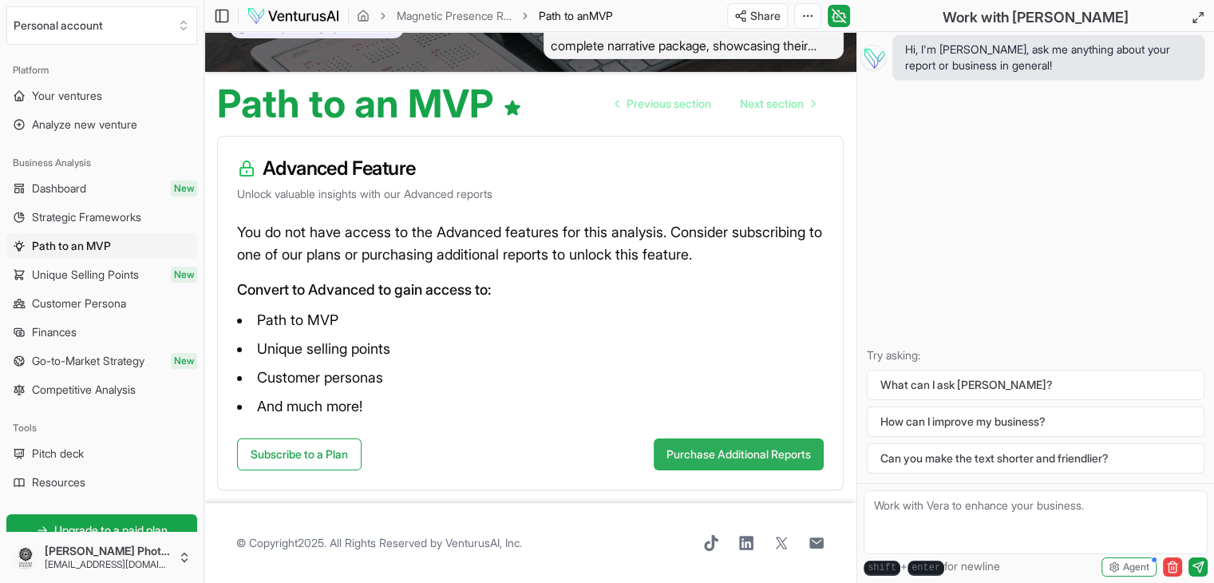
click at [670, 451] on button "Purchase Additional Reports" at bounding box center [739, 454] width 170 height 32
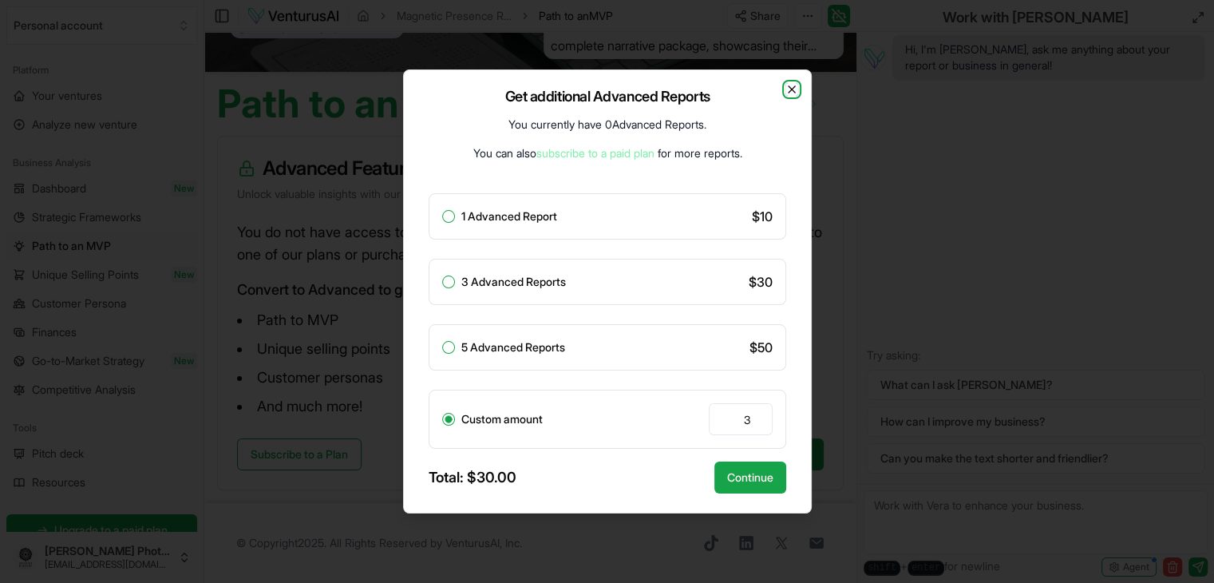
click at [796, 85] on icon "button" at bounding box center [791, 89] width 13 height 13
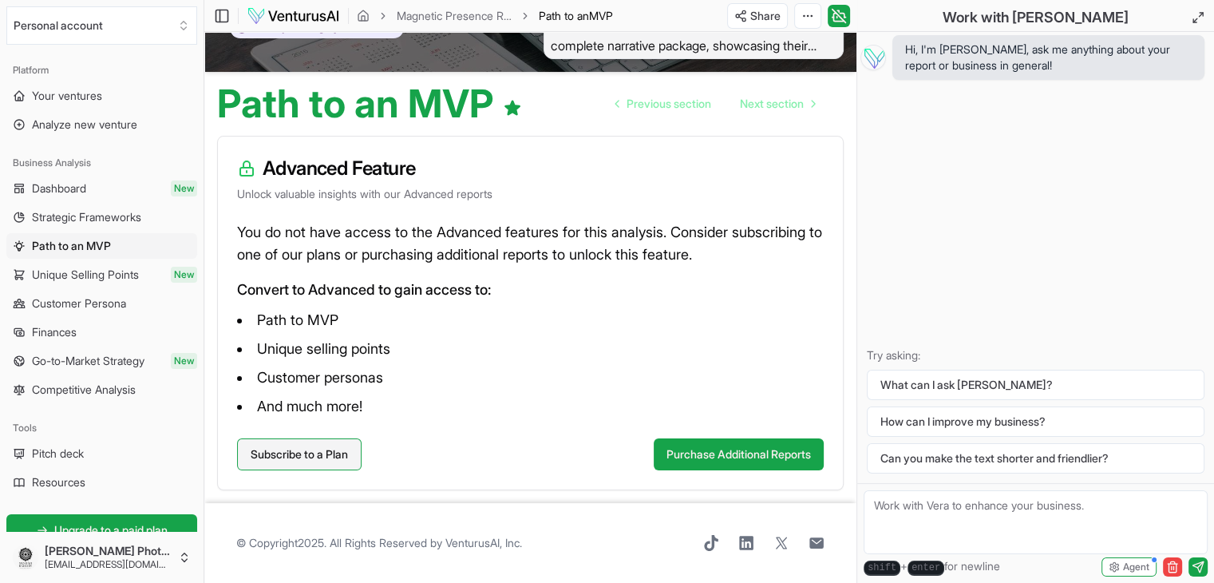
click at [316, 461] on link "Subscribe to a Plan" at bounding box center [299, 454] width 124 height 32
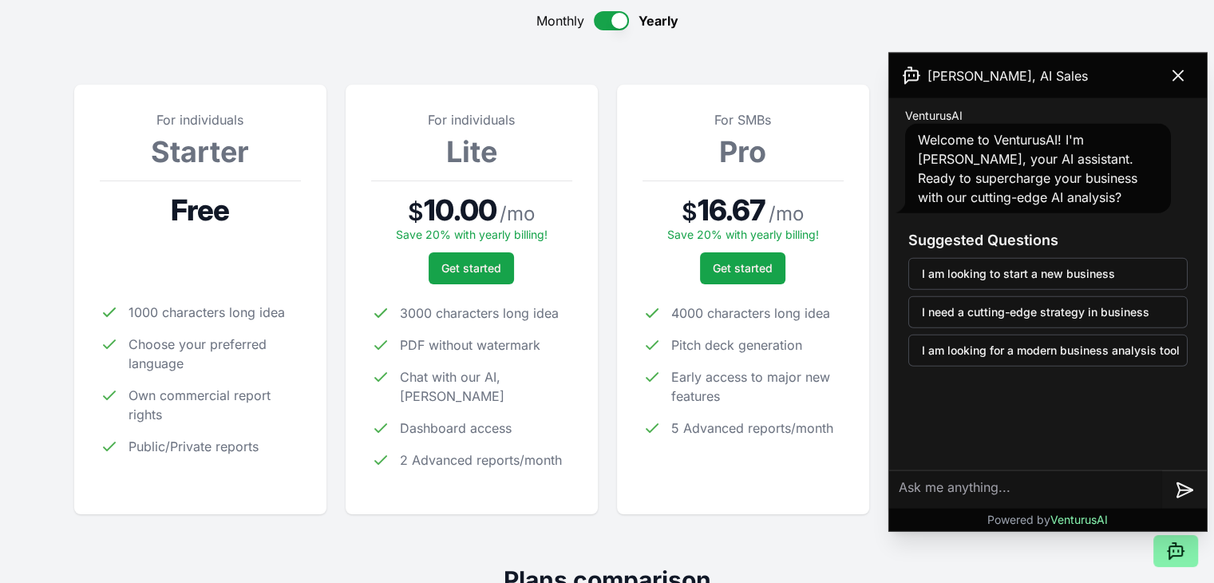
scroll to position [160, 0]
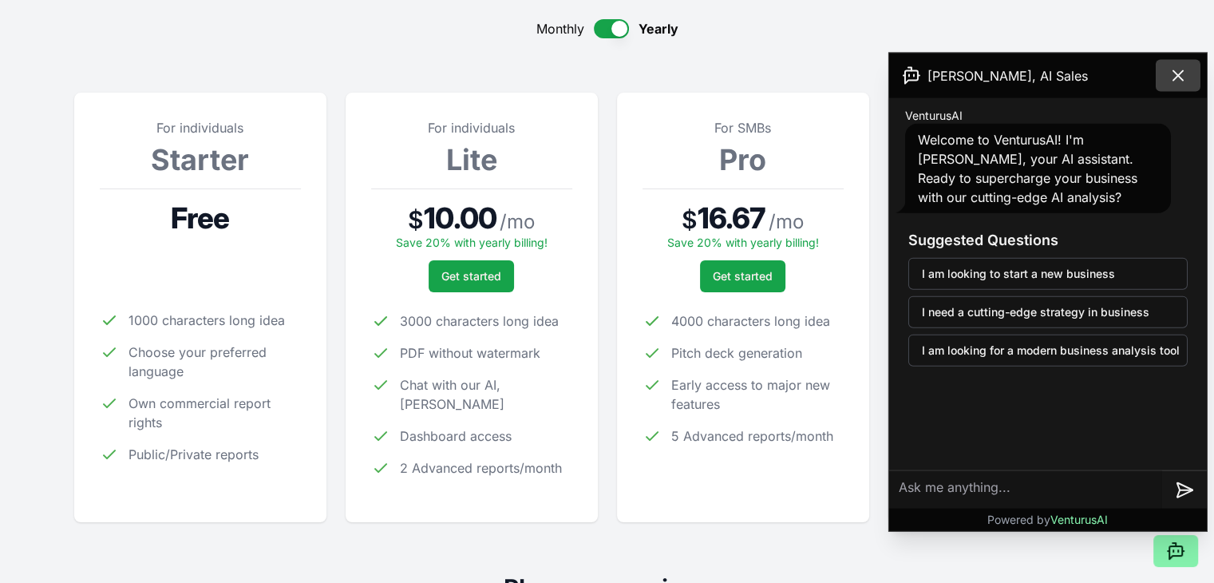
click at [1175, 73] on icon at bounding box center [1178, 76] width 10 height 10
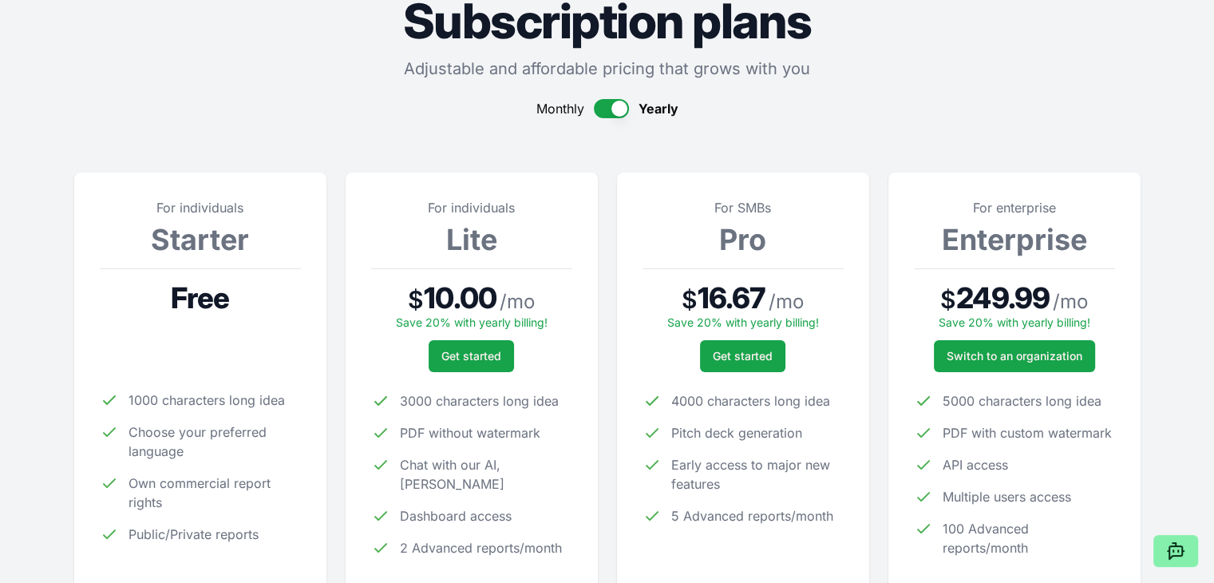
scroll to position [80, 0]
click at [610, 115] on button "button" at bounding box center [611, 108] width 35 height 19
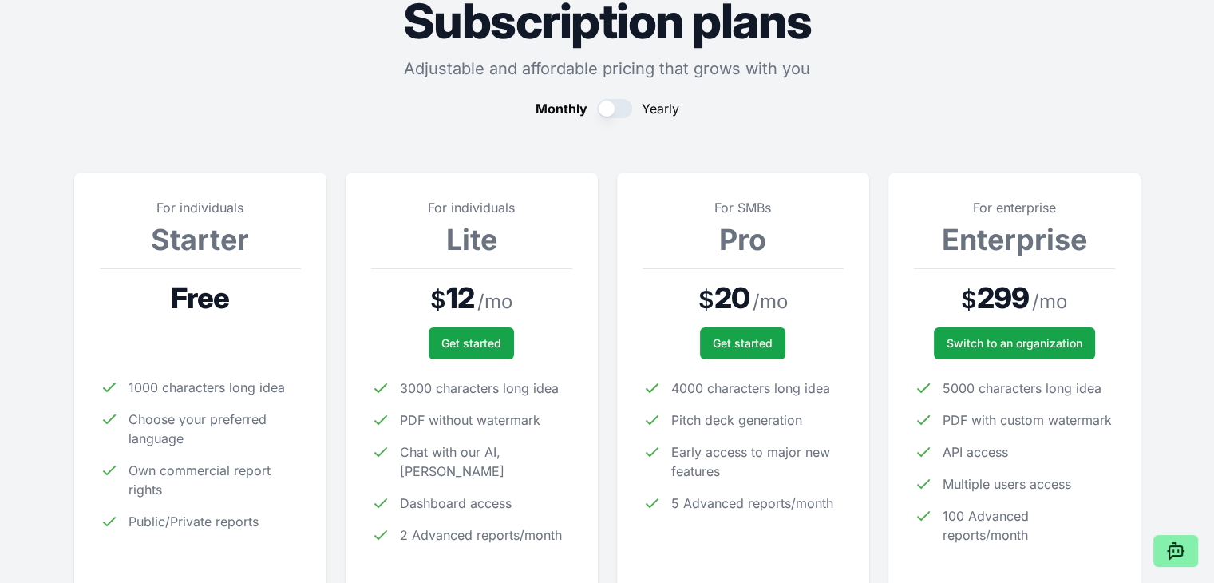
click at [614, 107] on button "button" at bounding box center [614, 108] width 35 height 19
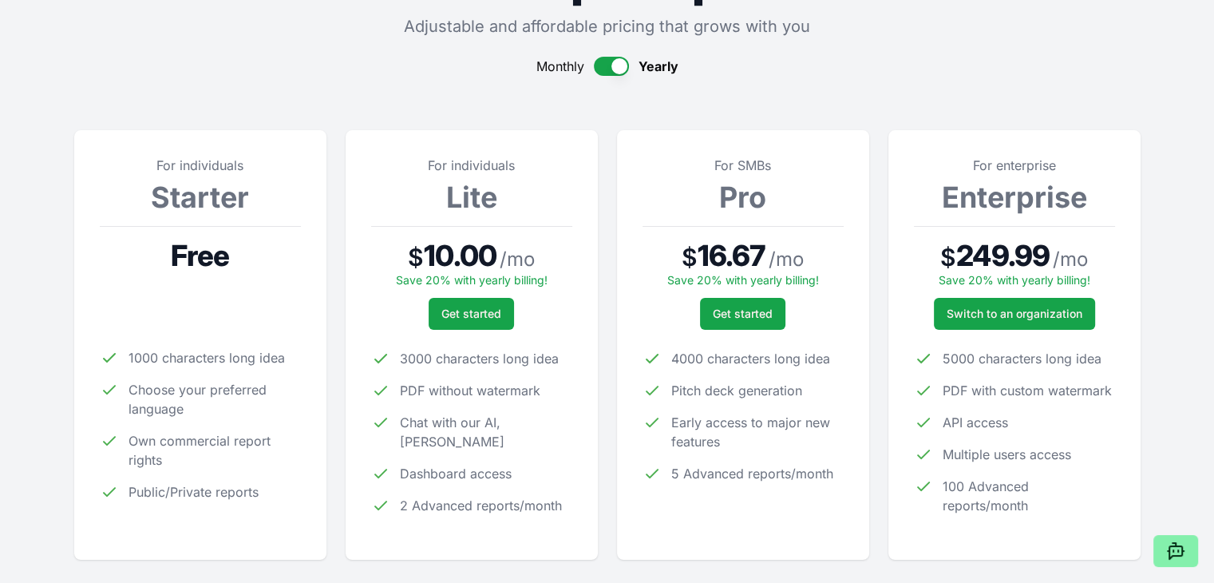
scroll to position [0, 0]
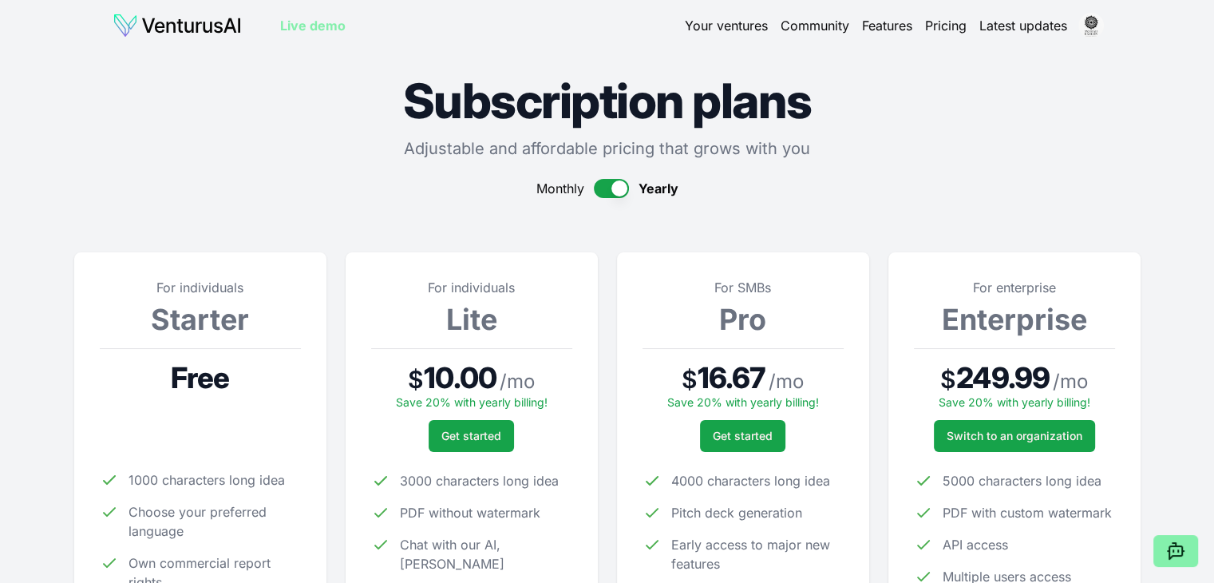
click at [718, 24] on link "Your ventures" at bounding box center [726, 25] width 83 height 19
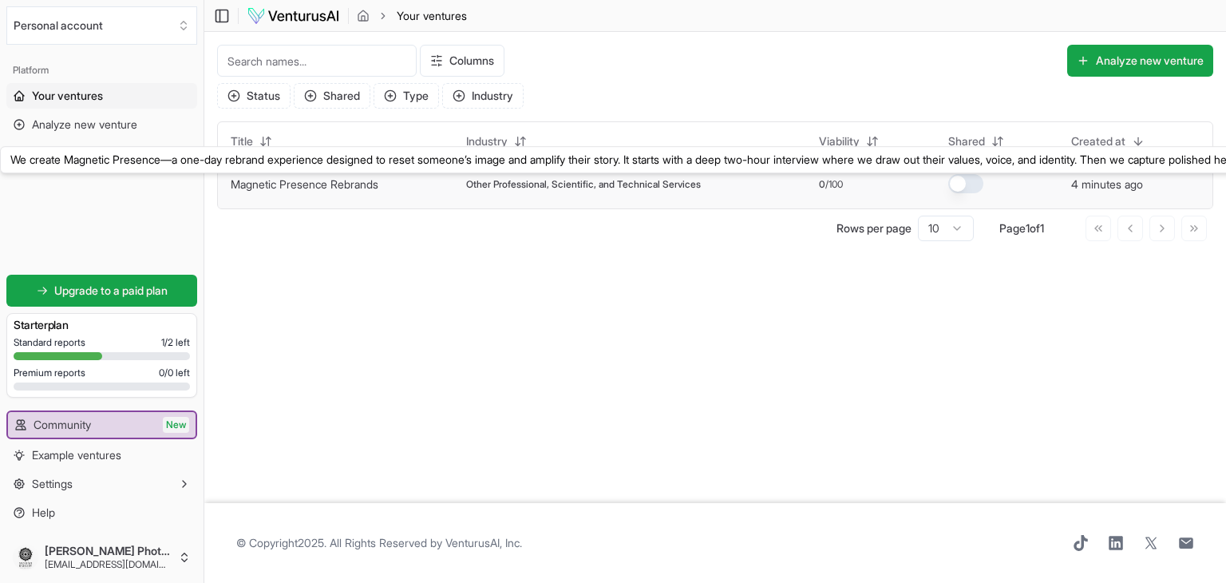
click at [357, 184] on link "Magnetic Presence Rebrands" at bounding box center [305, 184] width 148 height 14
